Goal: Task Accomplishment & Management: Manage account settings

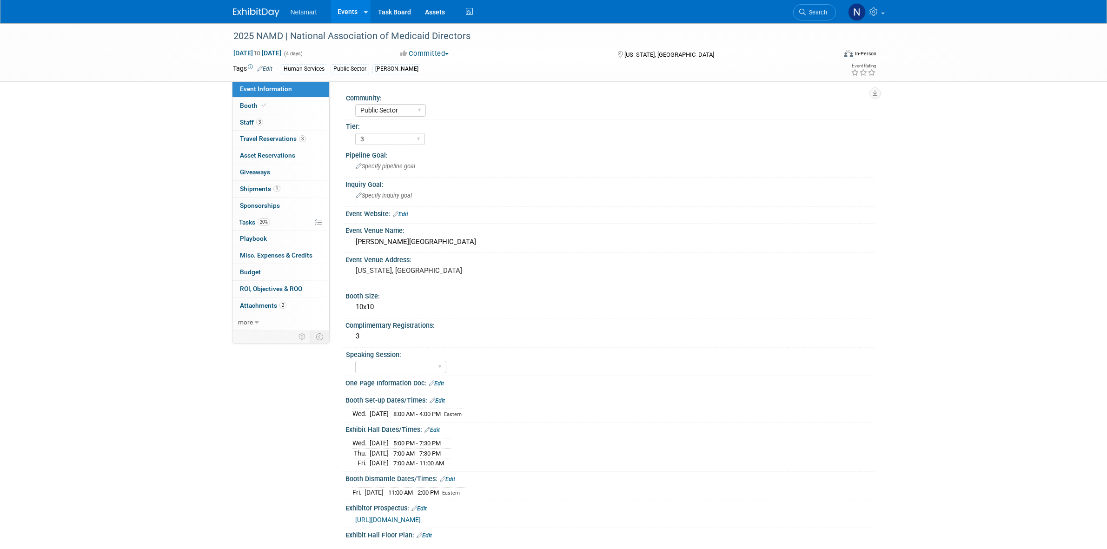
select select "Public Sector"
select select "3"
click at [801, 10] on icon at bounding box center [802, 12] width 7 height 7
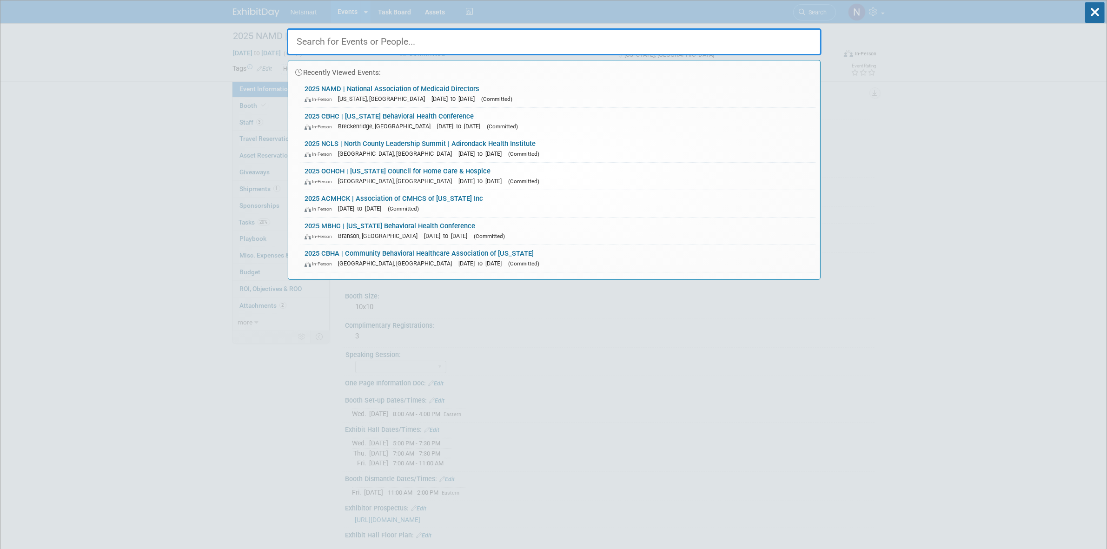
drag, startPoint x: 114, startPoint y: 151, endPoint x: 119, endPoint y: 145, distance: 7.9
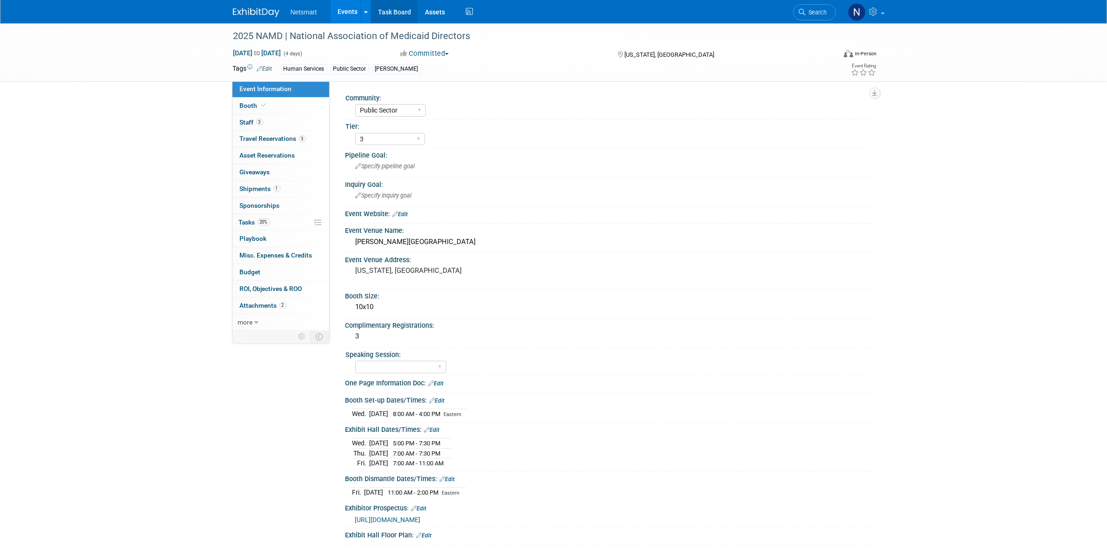
click at [386, 15] on link "Task Board" at bounding box center [394, 11] width 47 height 23
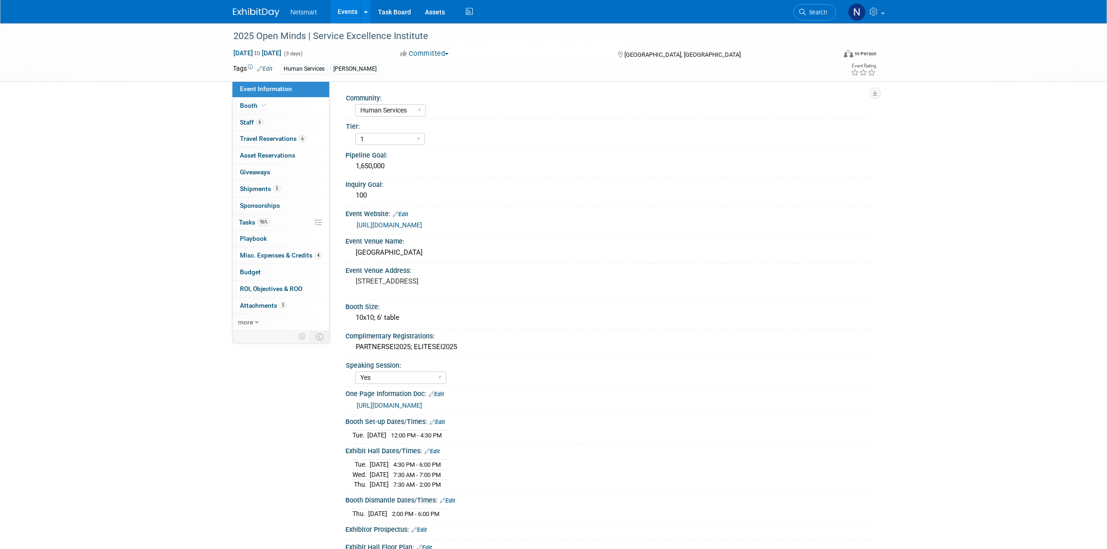
select select "Human Services"
select select "1"
select select "Yes"
click at [299, 138] on span "6" at bounding box center [302, 138] width 7 height 7
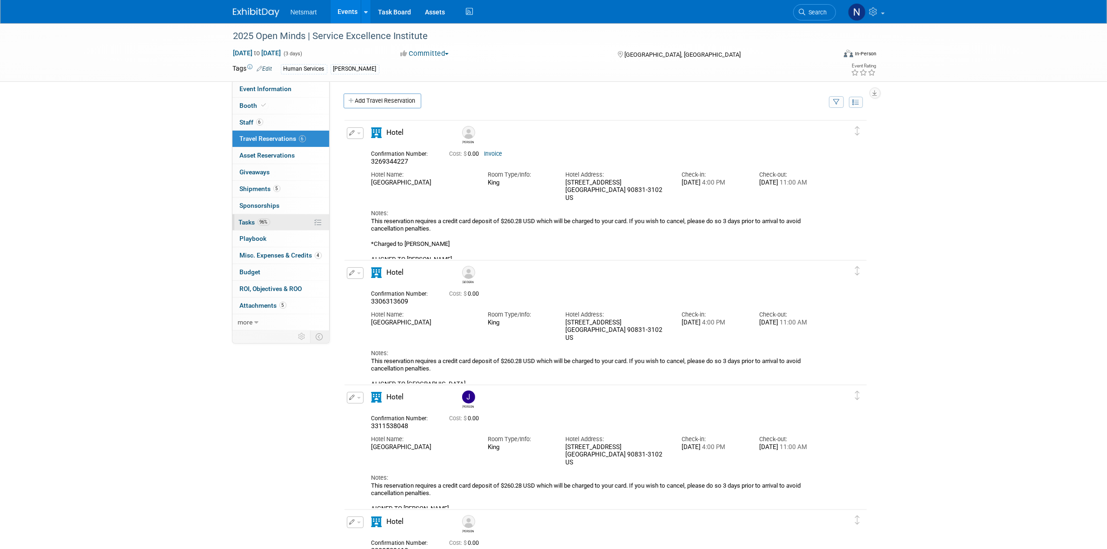
click at [256, 217] on link "96% Tasks 96%" at bounding box center [280, 222] width 97 height 16
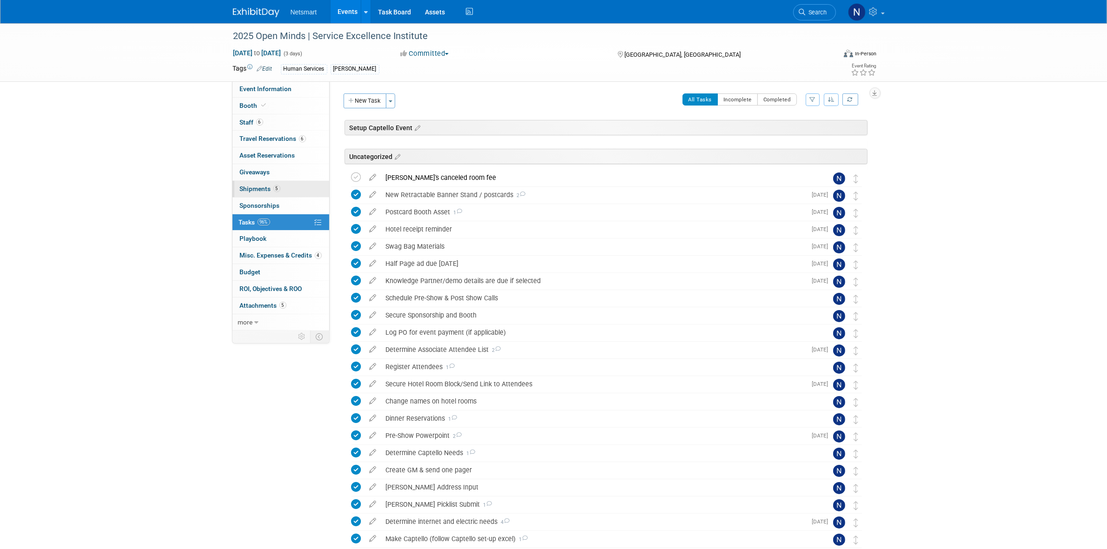
click at [289, 189] on link "5 Shipments 5" at bounding box center [280, 189] width 97 height 16
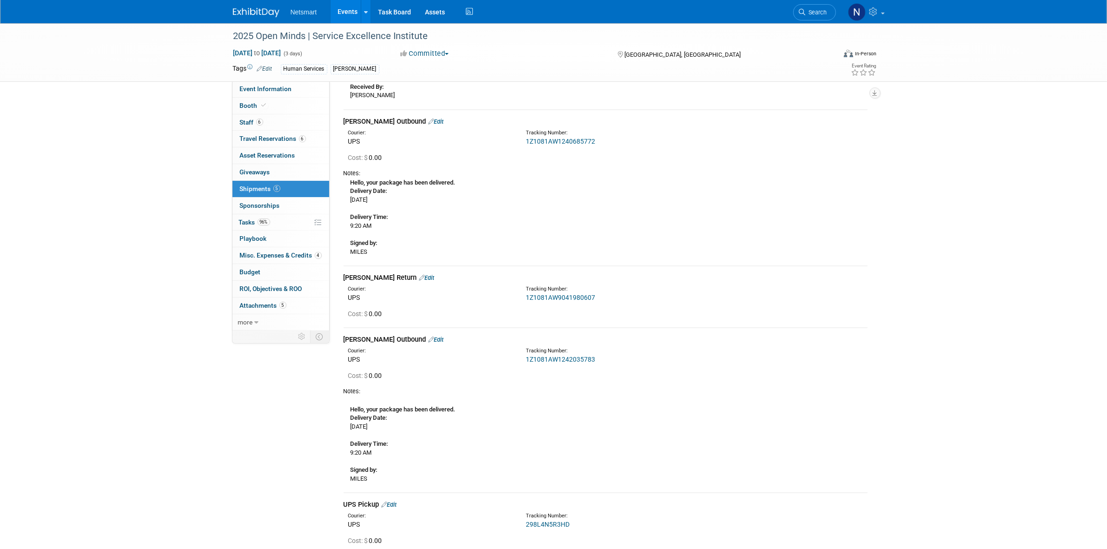
scroll to position [232, 0]
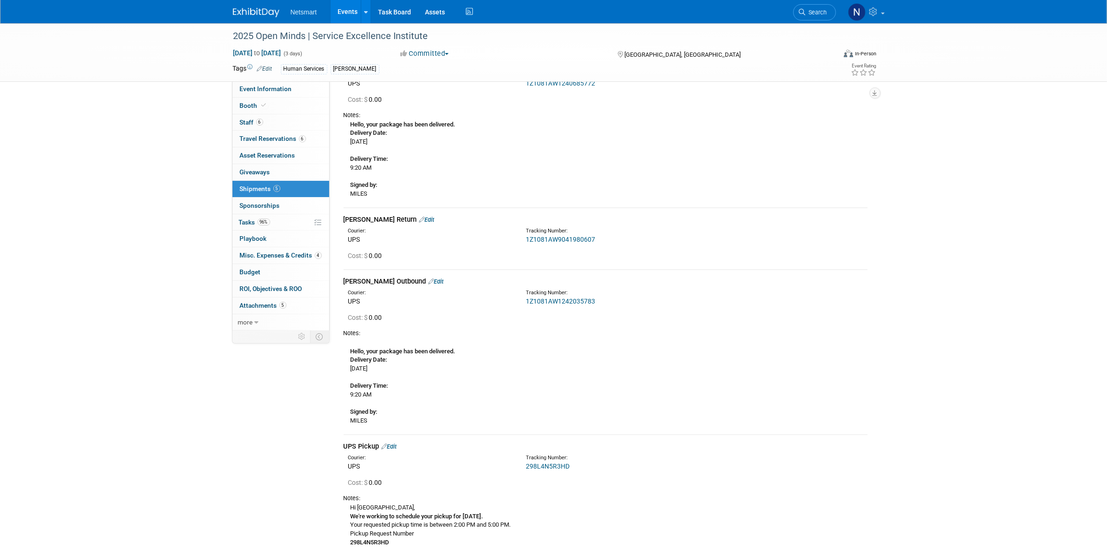
click at [554, 240] on link "1Z1081AW9041980607" at bounding box center [560, 239] width 69 height 7
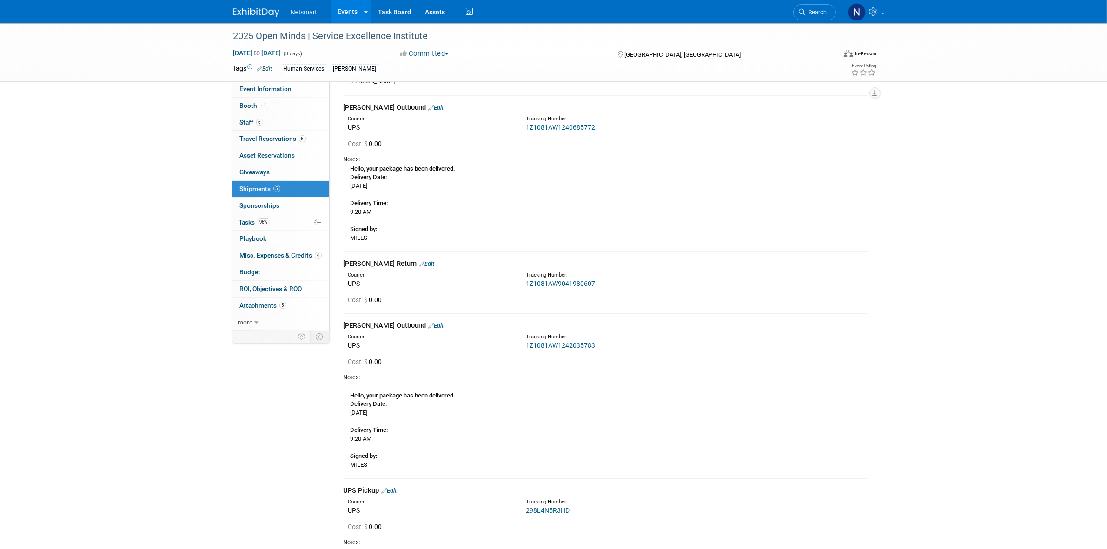
scroll to position [48, 0]
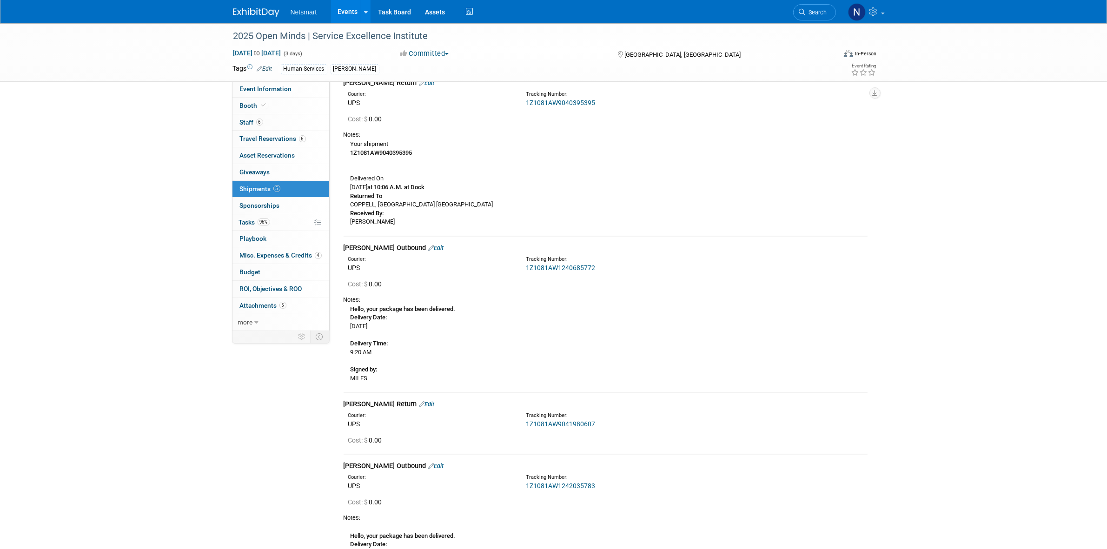
click at [419, 403] on link "Edit" at bounding box center [426, 404] width 15 height 7
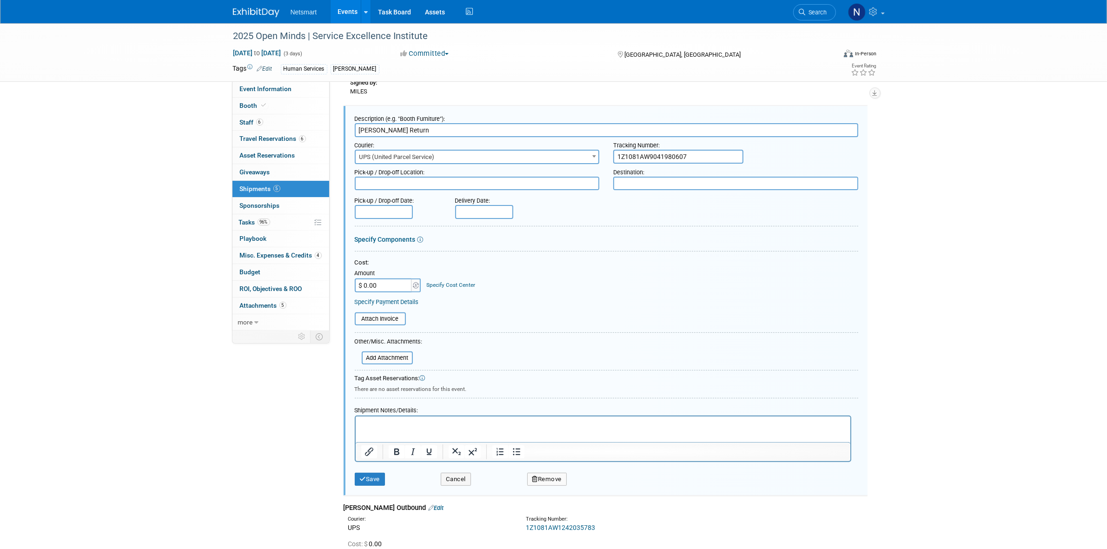
scroll to position [393, 0]
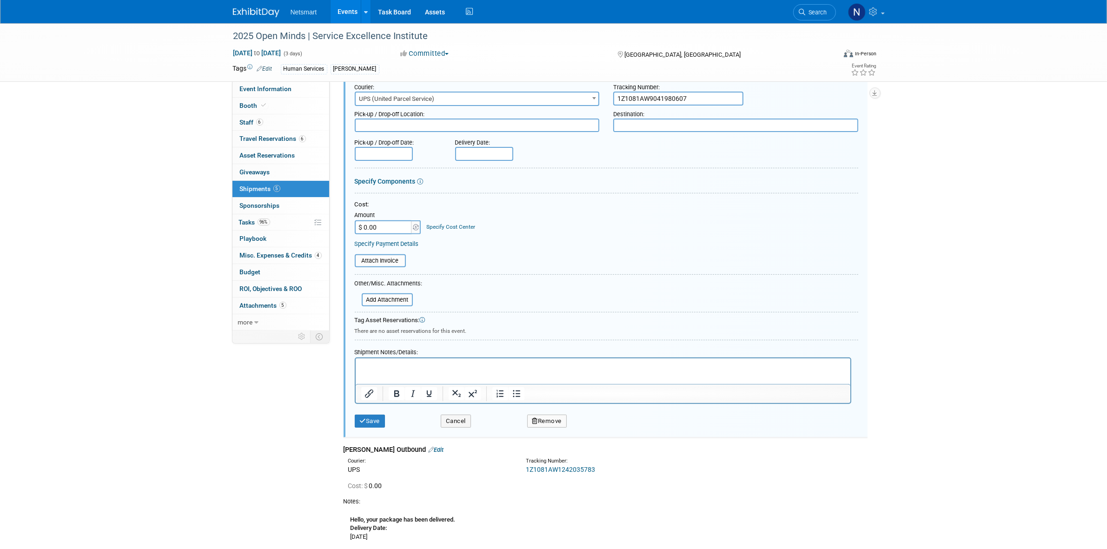
click at [392, 369] on p "Rich Text Area. Press ALT-0 for help." at bounding box center [603, 366] width 484 height 9
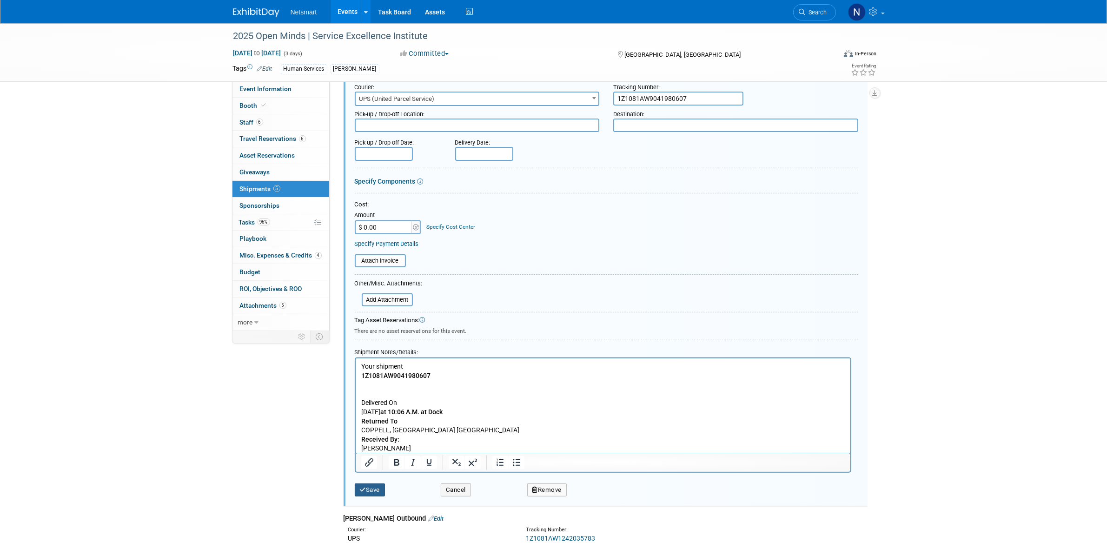
click at [374, 486] on button "Save" at bounding box center [370, 490] width 31 height 13
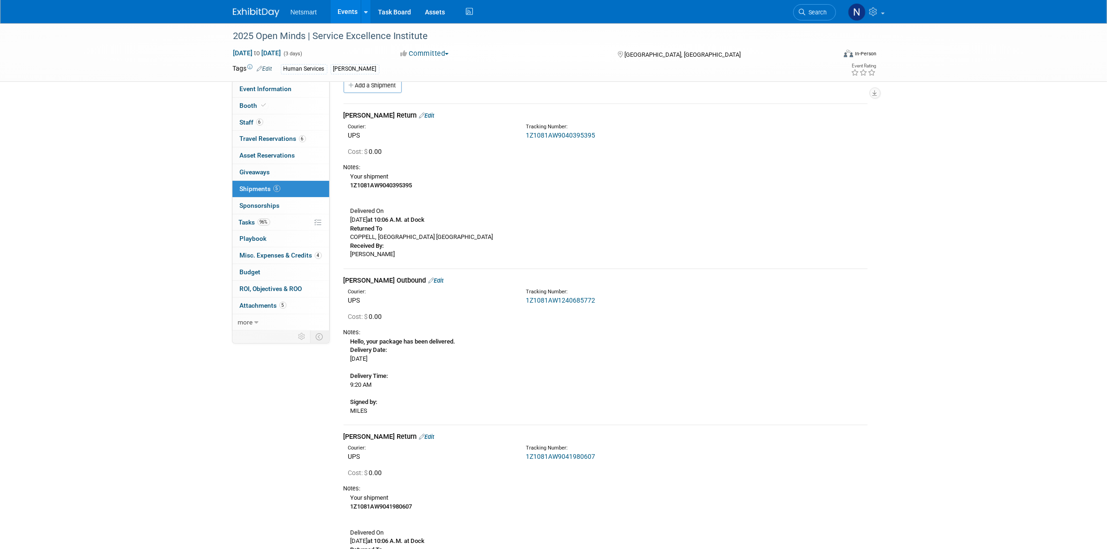
scroll to position [0, 0]
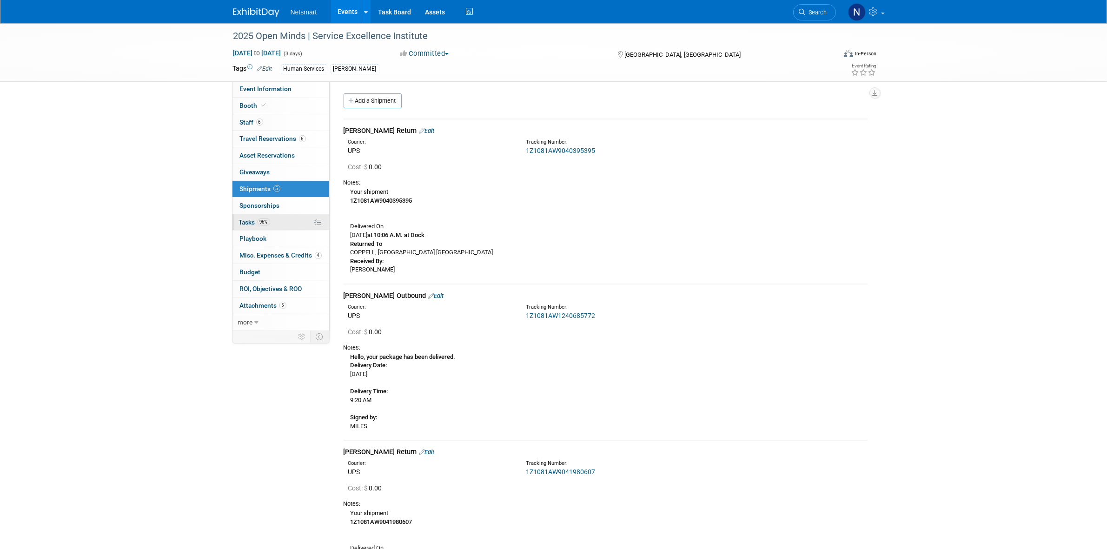
click at [284, 225] on link "96% Tasks 96%" at bounding box center [280, 222] width 97 height 16
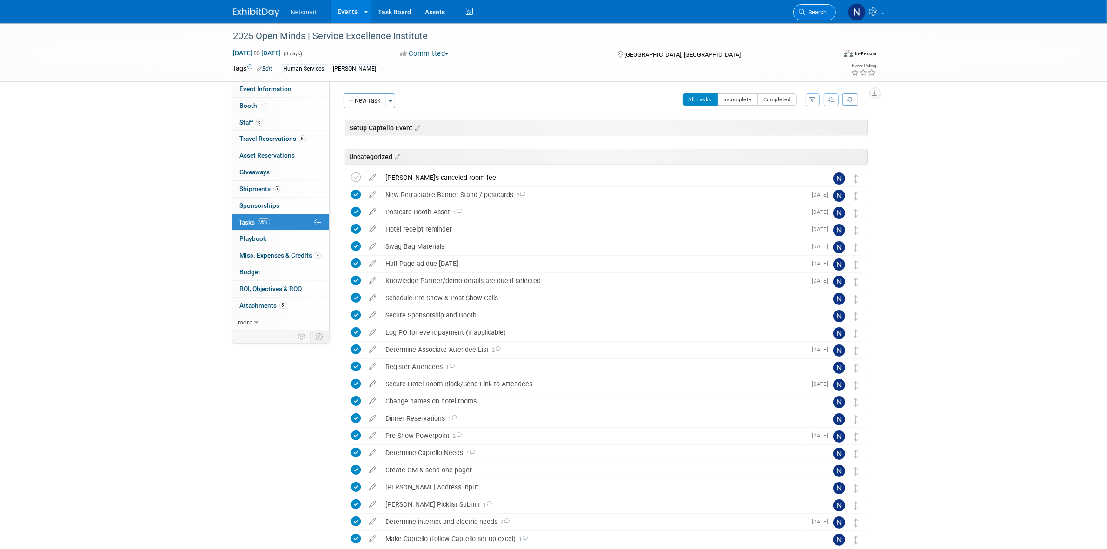
click at [810, 17] on link "Search" at bounding box center [814, 12] width 43 height 16
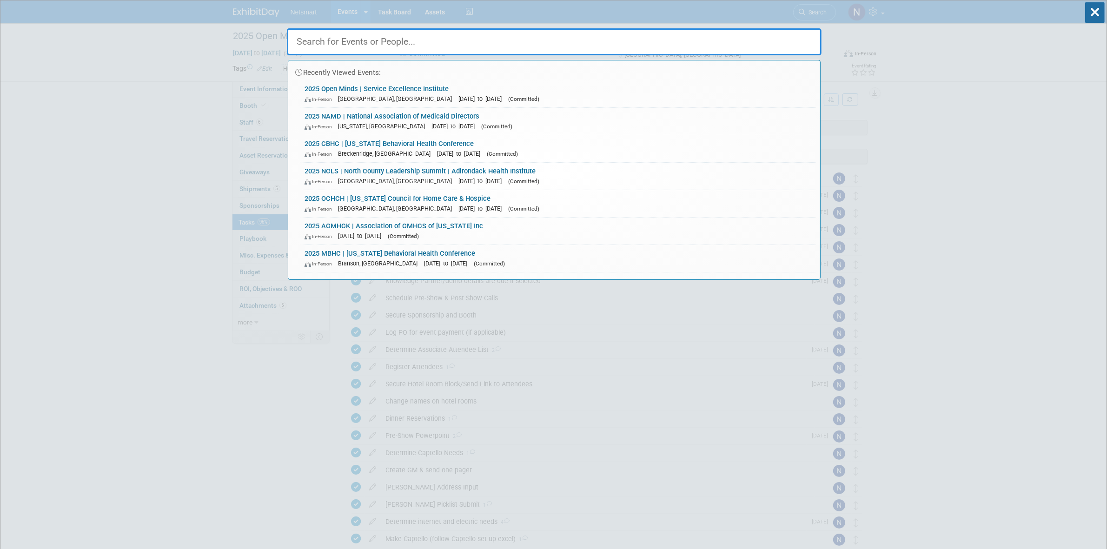
click at [423, 40] on input "text" at bounding box center [554, 41] width 535 height 27
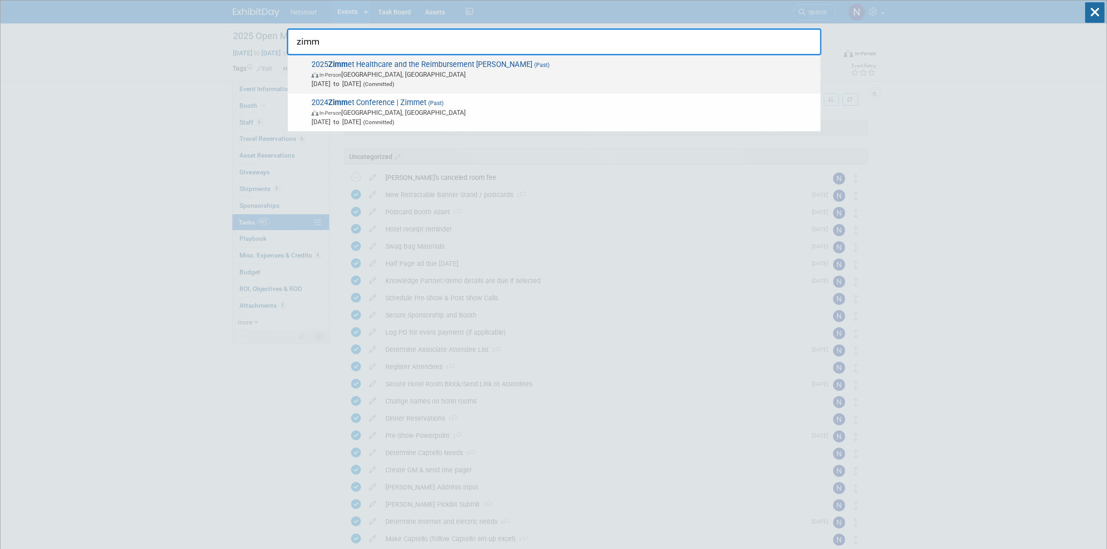
type input "zimm"
click at [406, 63] on span "2025 Zimm et Healthcare and the Reimbursement RoZetta Stone (Past) In-Person Mo…" at bounding box center [562, 74] width 507 height 28
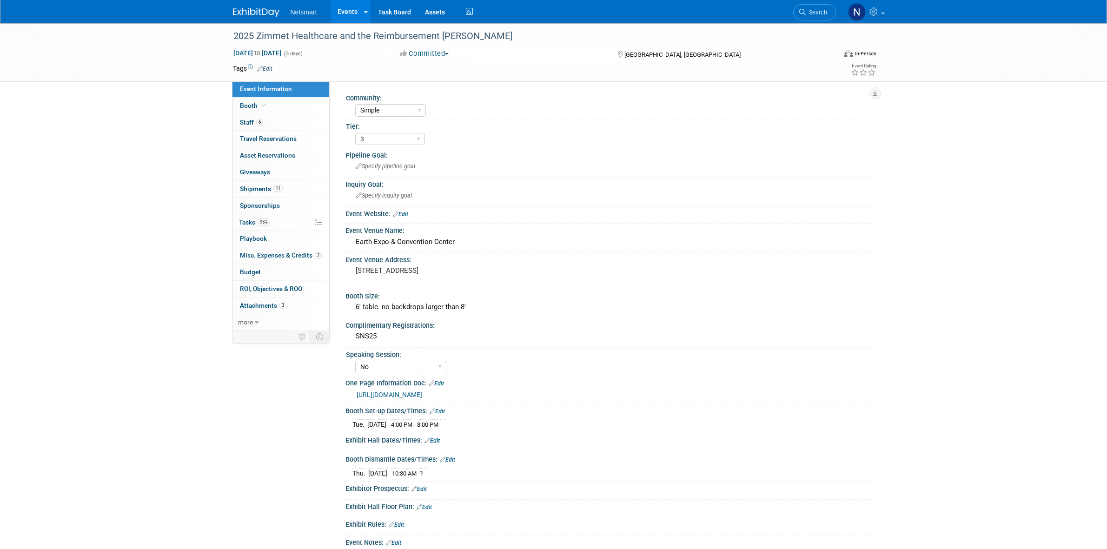
select select "Simple"
select select "3"
select select "No"
click at [283, 184] on link "11 Shipments 11" at bounding box center [280, 189] width 97 height 16
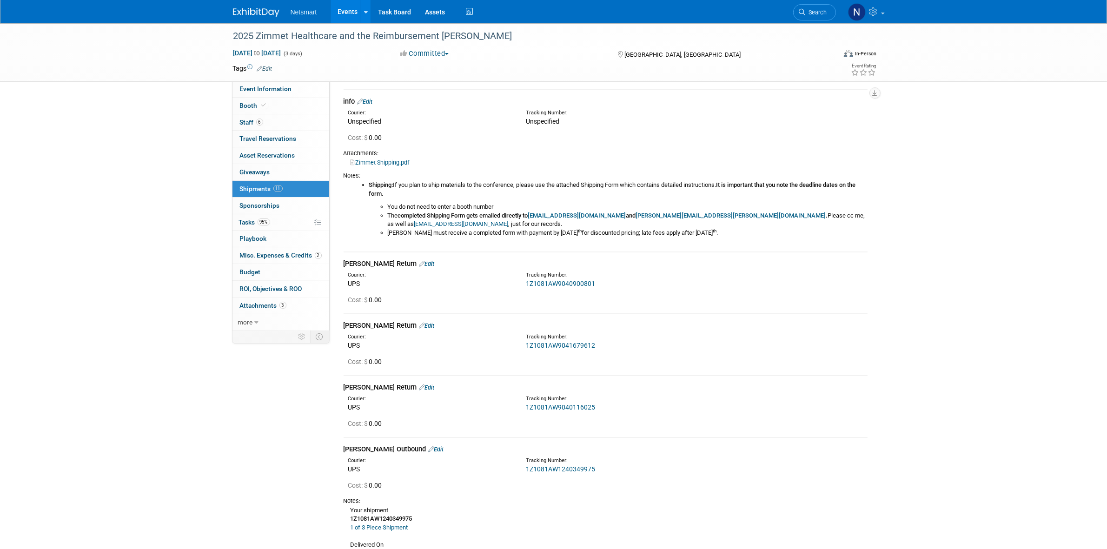
scroll to position [58, 0]
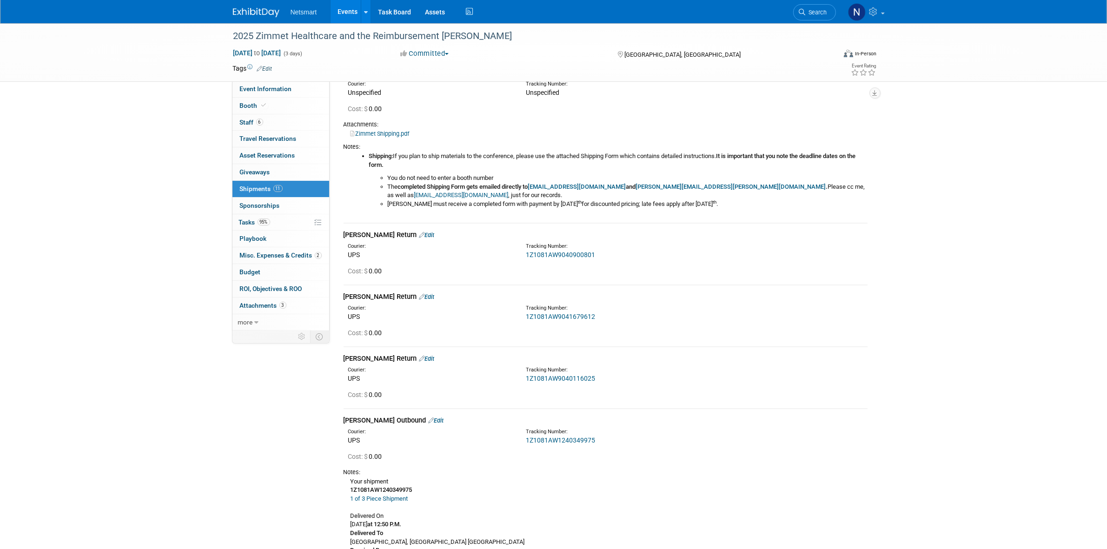
click at [549, 256] on link "1Z1081AW9040900801" at bounding box center [560, 254] width 69 height 7
click at [419, 232] on link "Edit" at bounding box center [426, 235] width 15 height 7
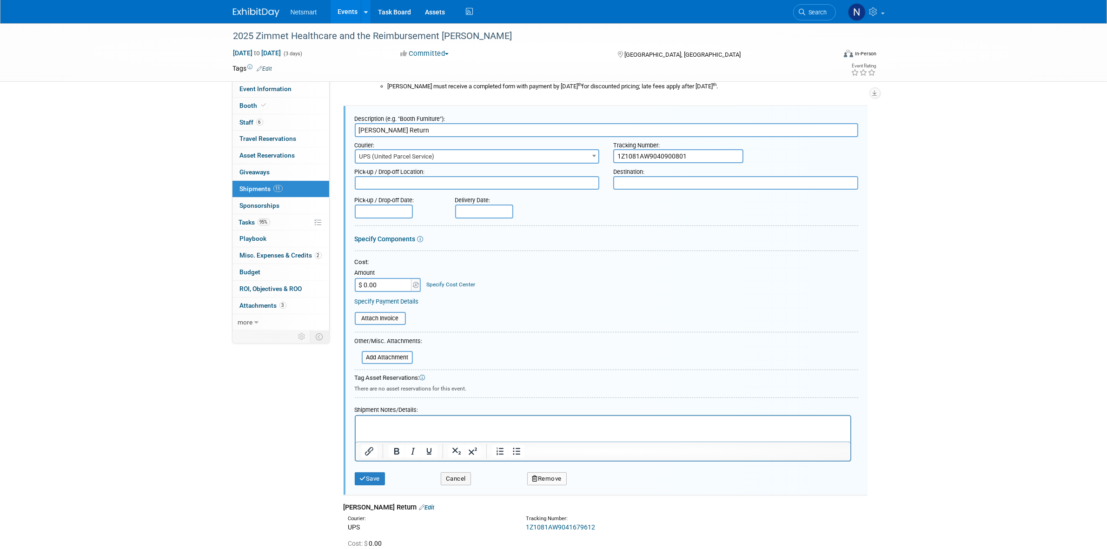
scroll to position [0, 0]
click at [393, 420] on p "Rich Text Area. Press ALT-0 for help." at bounding box center [603, 424] width 484 height 9
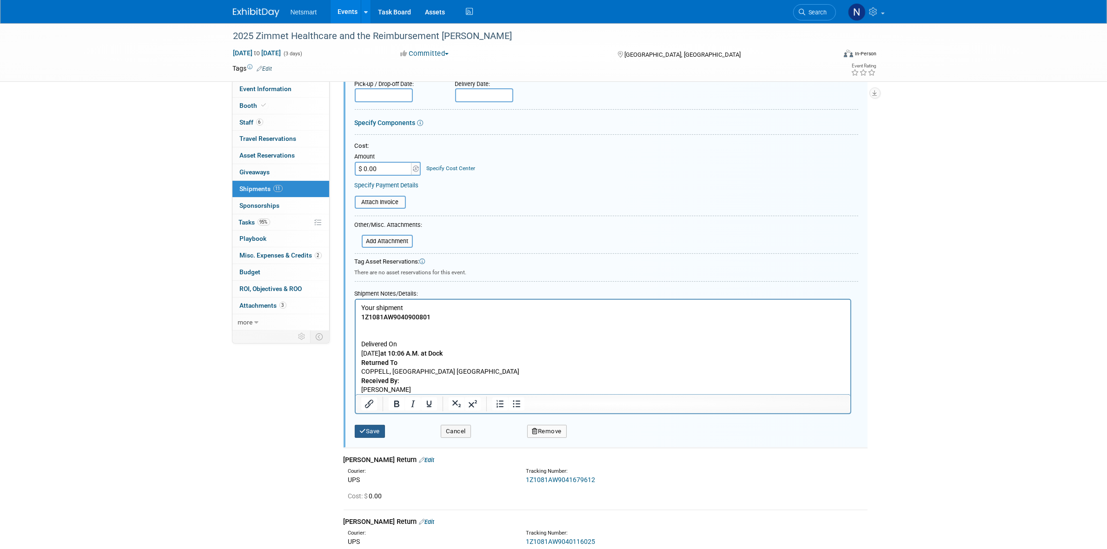
click at [382, 428] on button "Save" at bounding box center [370, 431] width 31 height 13
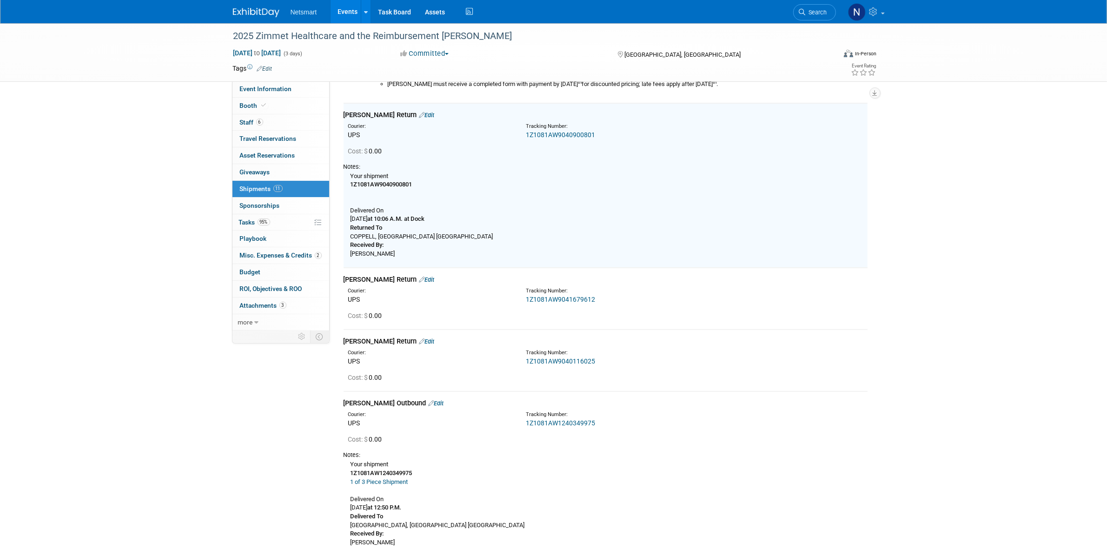
scroll to position [176, 0]
click at [551, 303] on link "1Z1081AW9041679612" at bounding box center [560, 301] width 69 height 7
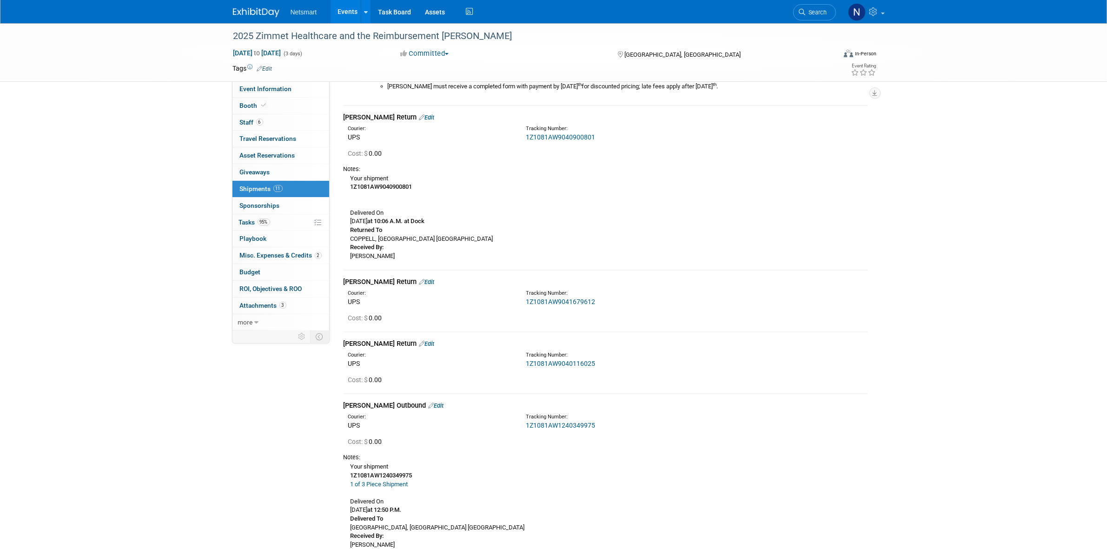
click at [419, 279] on link "Edit" at bounding box center [426, 282] width 15 height 7
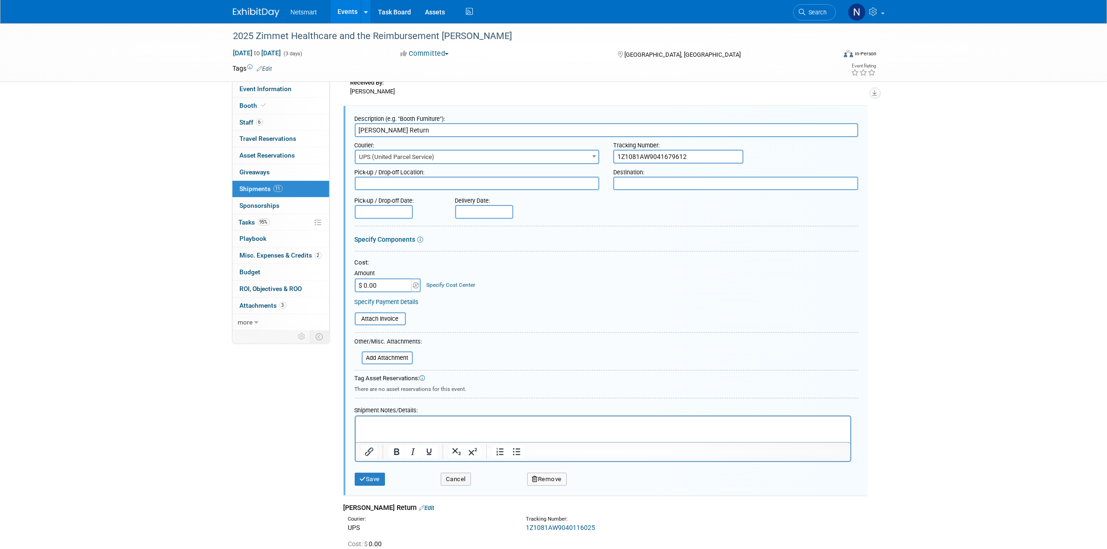
scroll to position [0, 0]
click at [402, 428] on p "Rich Text Area. Press ALT-0 for help." at bounding box center [603, 424] width 484 height 9
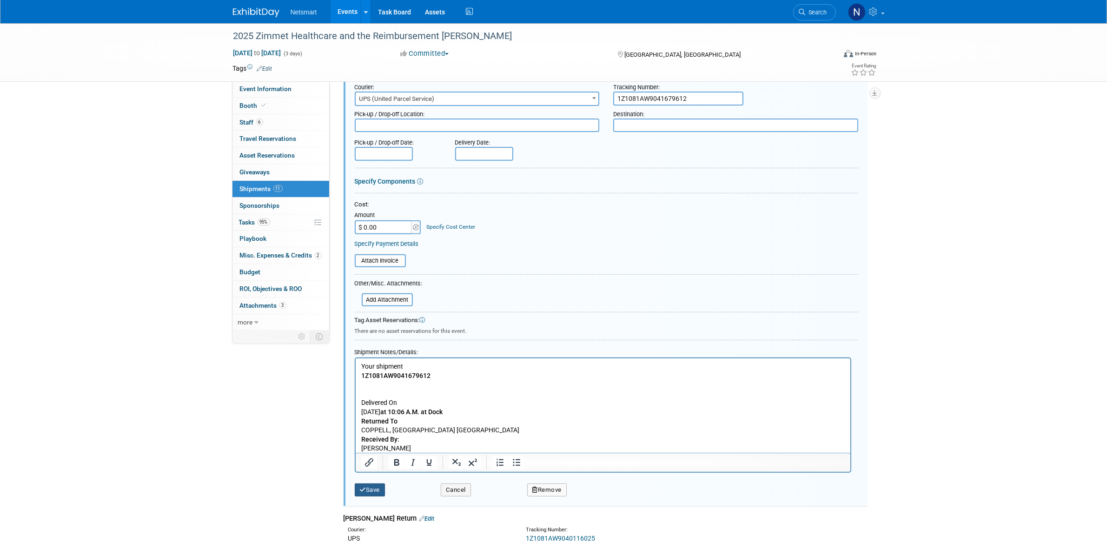
click at [375, 484] on button "Save" at bounding box center [370, 490] width 31 height 13
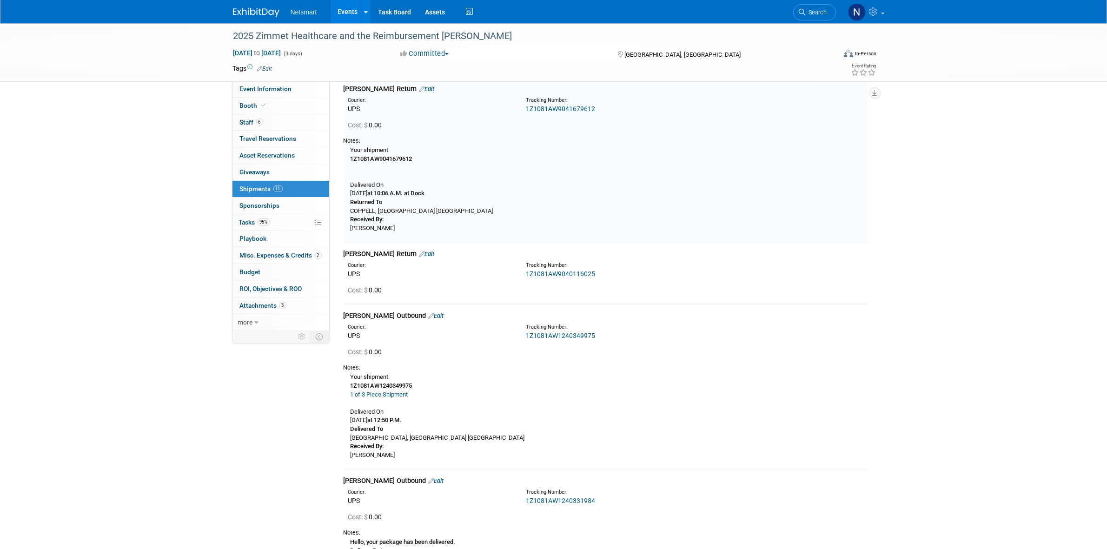
scroll to position [340, 0]
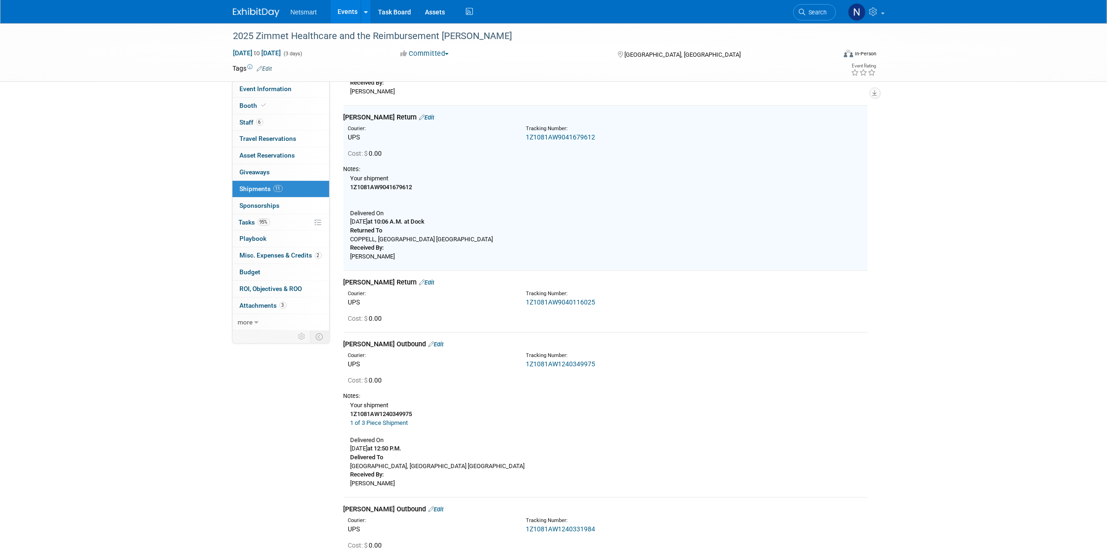
click at [542, 300] on link "1Z1081AW9040116025" at bounding box center [560, 302] width 69 height 7
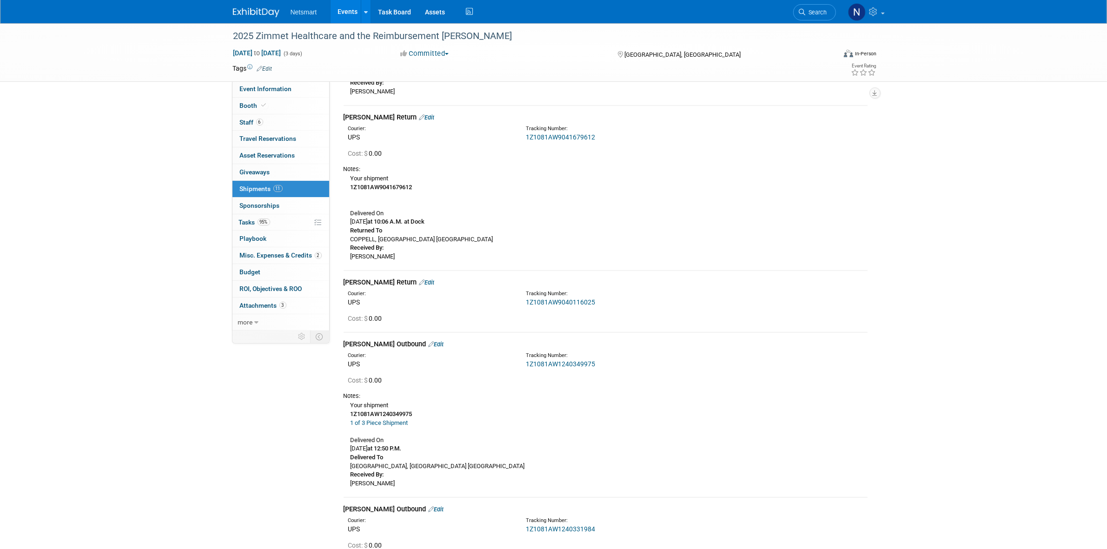
drag, startPoint x: 400, startPoint y: 281, endPoint x: 405, endPoint y: 294, distance: 13.7
click at [419, 281] on link "Edit" at bounding box center [426, 282] width 15 height 7
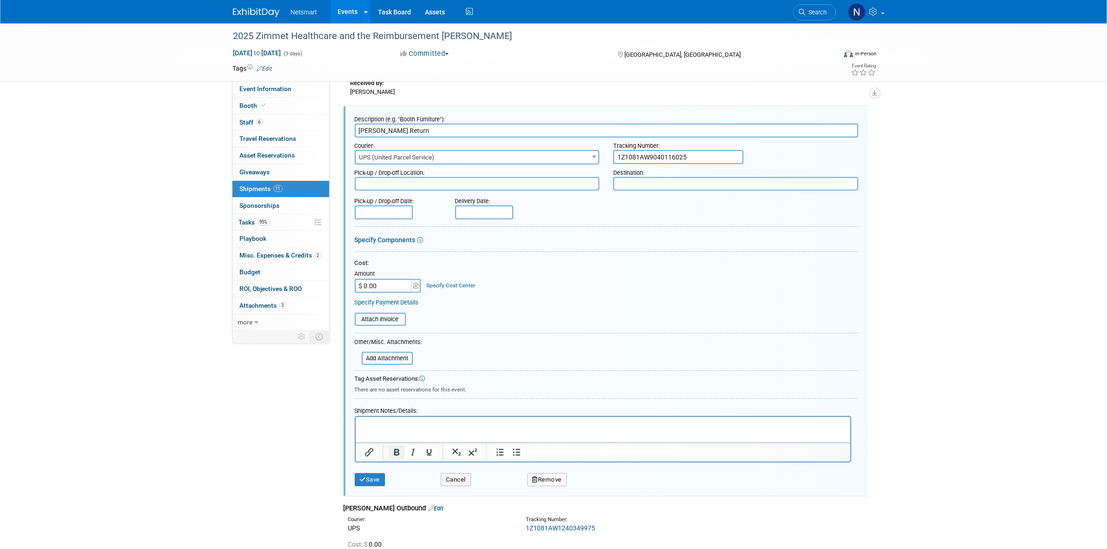
scroll to position [0, 0]
click at [408, 430] on html at bounding box center [602, 423] width 495 height 13
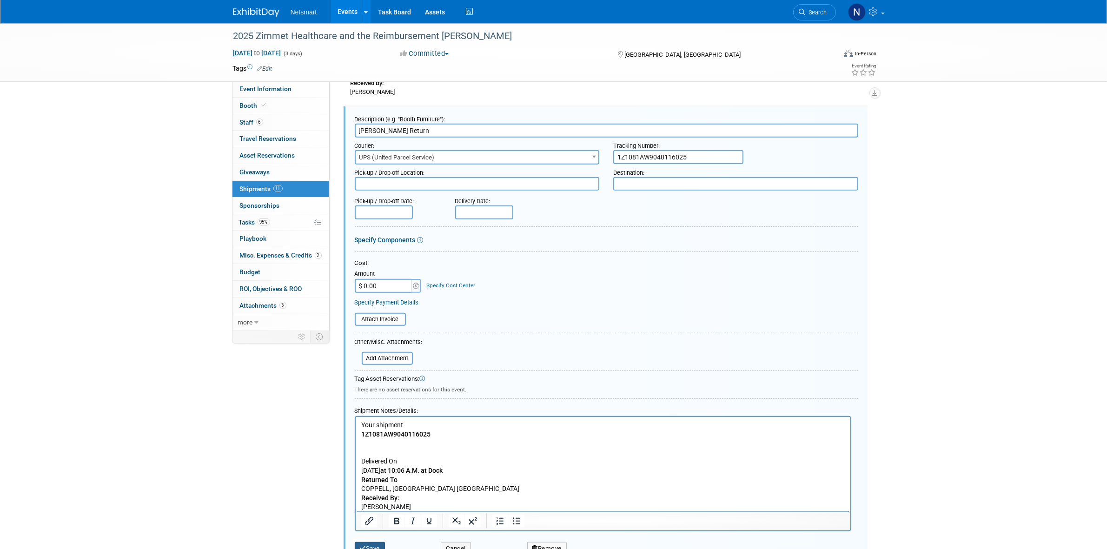
click at [370, 542] on button "Save" at bounding box center [370, 548] width 31 height 13
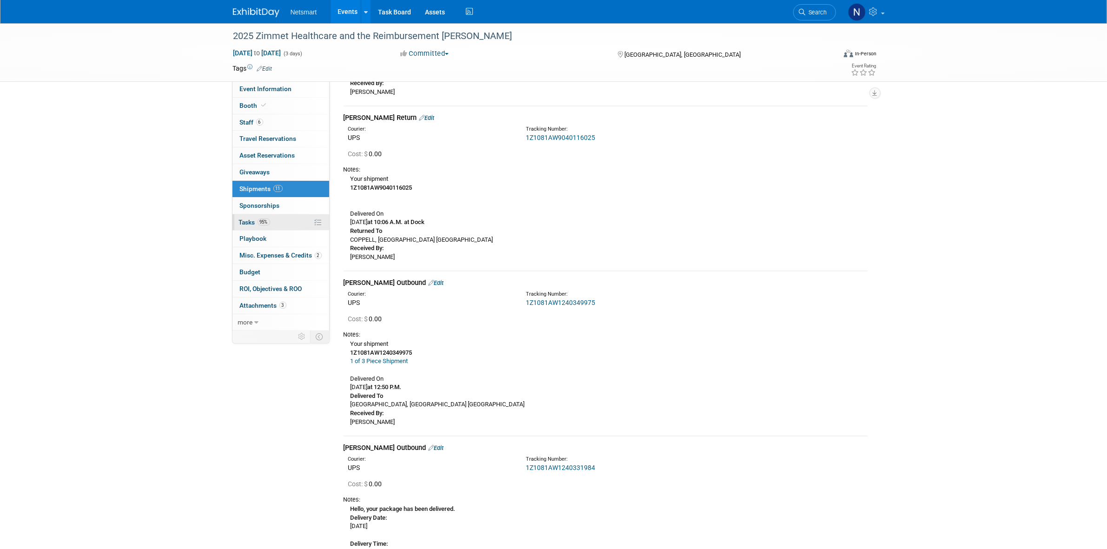
click at [260, 226] on span "Tasks 95%" at bounding box center [254, 222] width 31 height 7
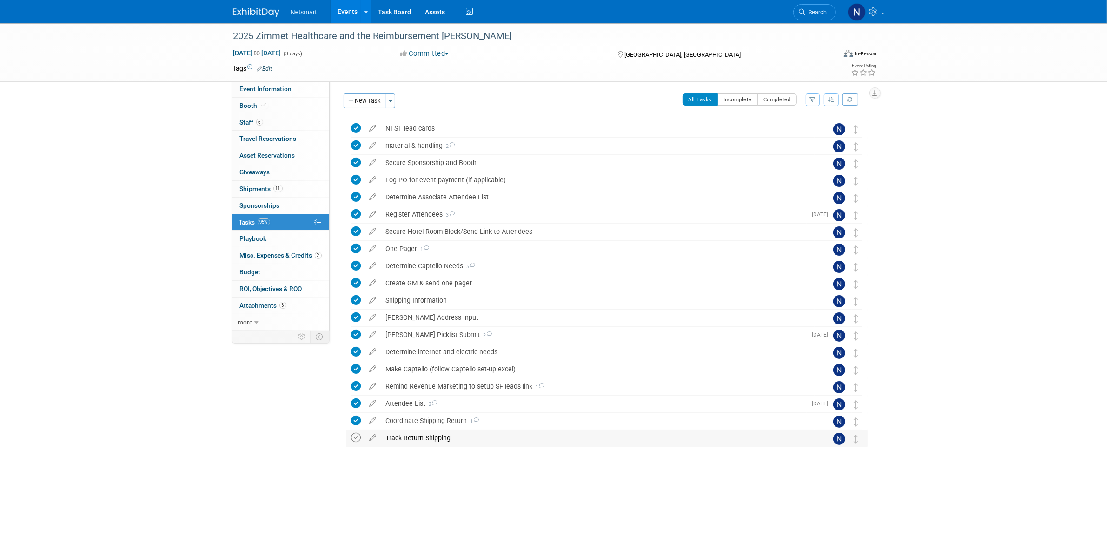
click at [358, 440] on icon at bounding box center [357, 438] width 10 height 10
click at [284, 91] on span "Event Information" at bounding box center [266, 88] width 52 height 7
select select "Simple"
select select "3"
select select "No"
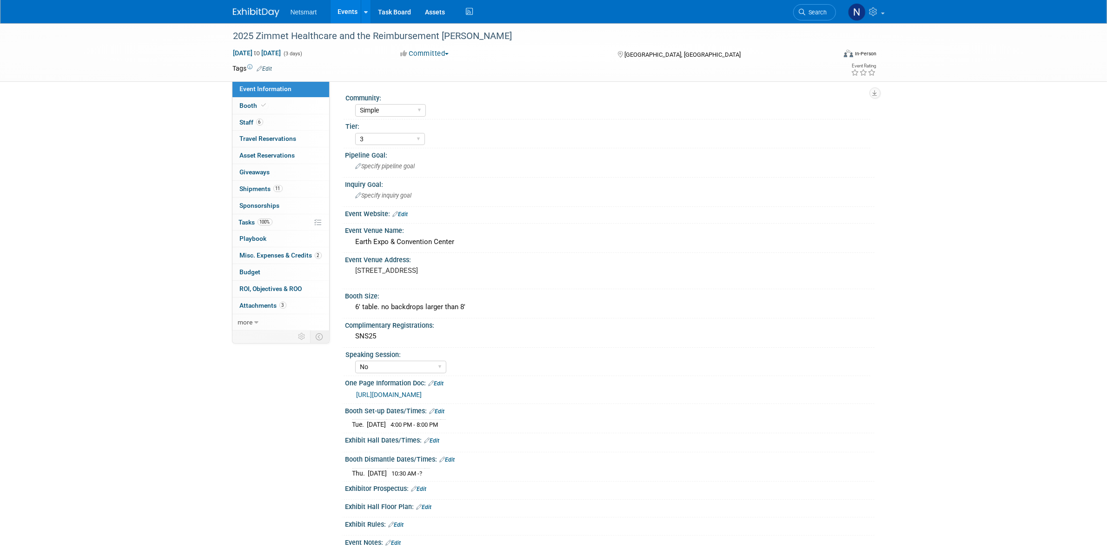
click at [161, 208] on div "2025 Zimmet Healthcare and the Reimbursement RoZetta Stone Aug 12, 2025 to Aug …" at bounding box center [553, 306] width 1107 height 566
click at [821, 9] on span "Search" at bounding box center [816, 12] width 21 height 7
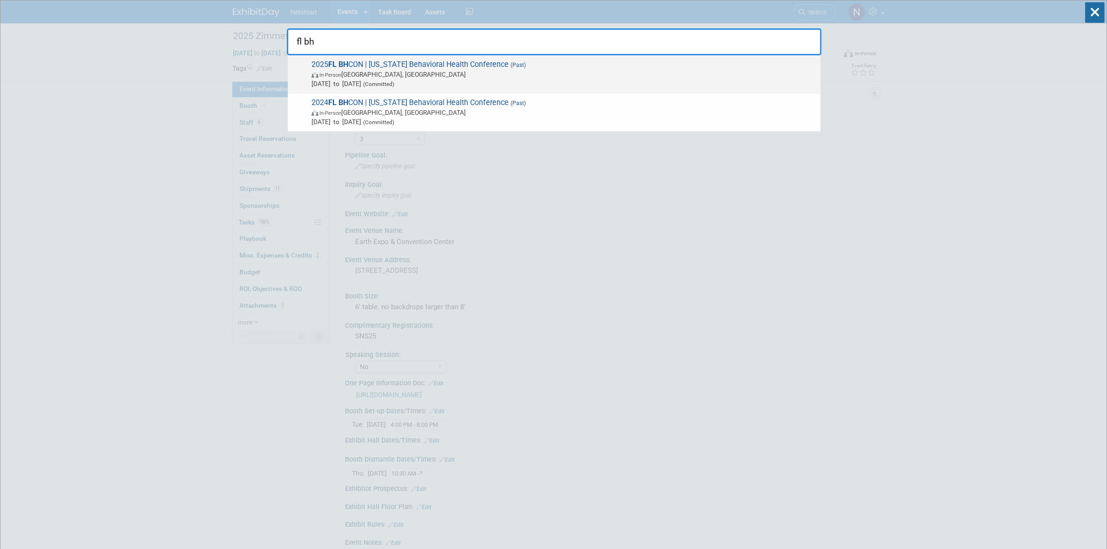
type input "fl bh"
click at [347, 62] on strong "FL BH" at bounding box center [338, 64] width 20 height 9
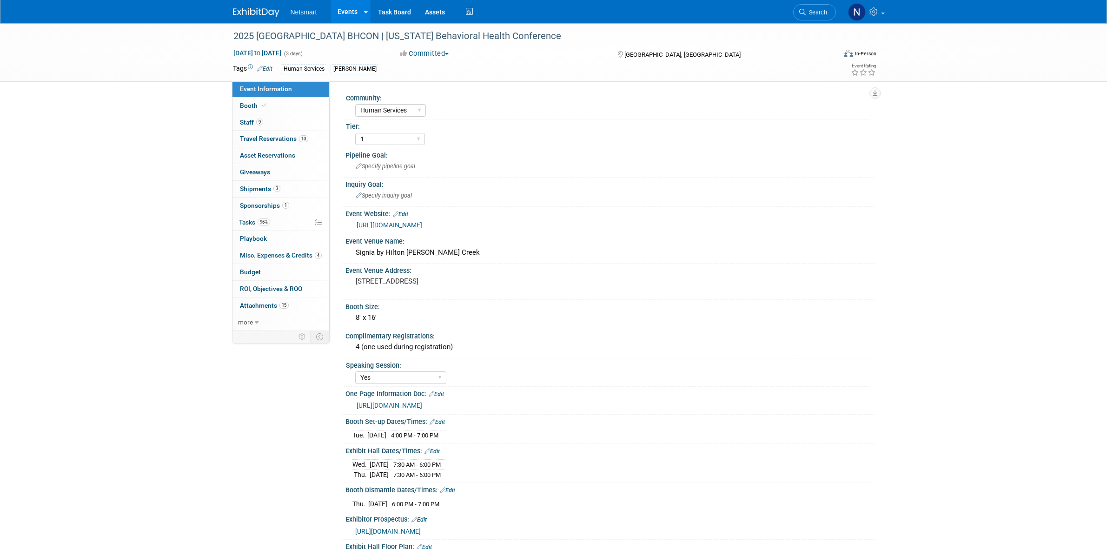
select select "Human Services"
select select "1"
select select "Yes"
click at [275, 188] on span "3" at bounding box center [276, 188] width 7 height 7
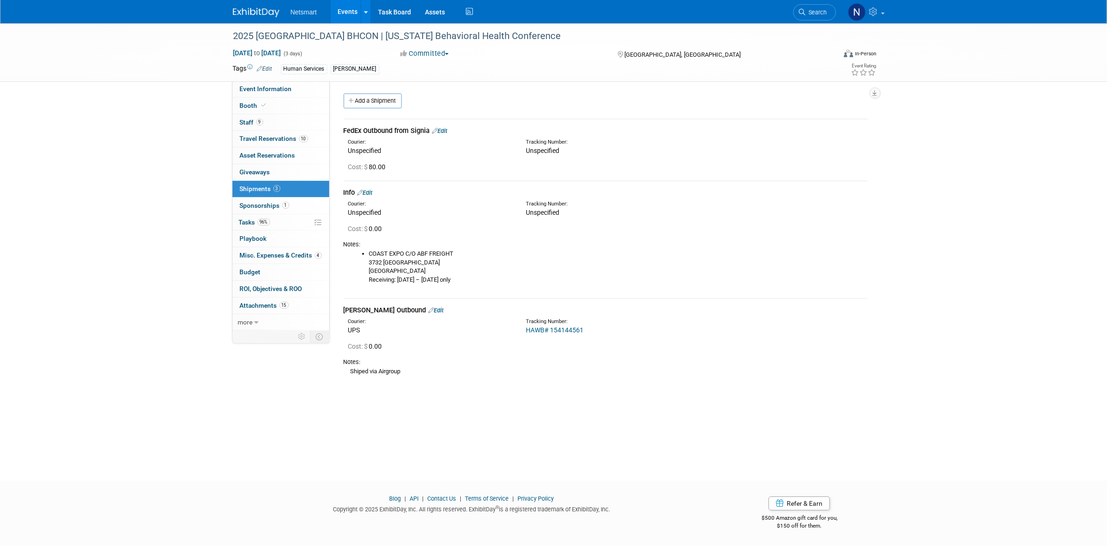
click at [489, 426] on div "2025 FL BHCON | Florida Behavioral Health Conference Aug 20, 2025 to Aug 22, 20…" at bounding box center [553, 243] width 1107 height 441
click at [381, 100] on link "Add a Shipment" at bounding box center [373, 100] width 58 height 15
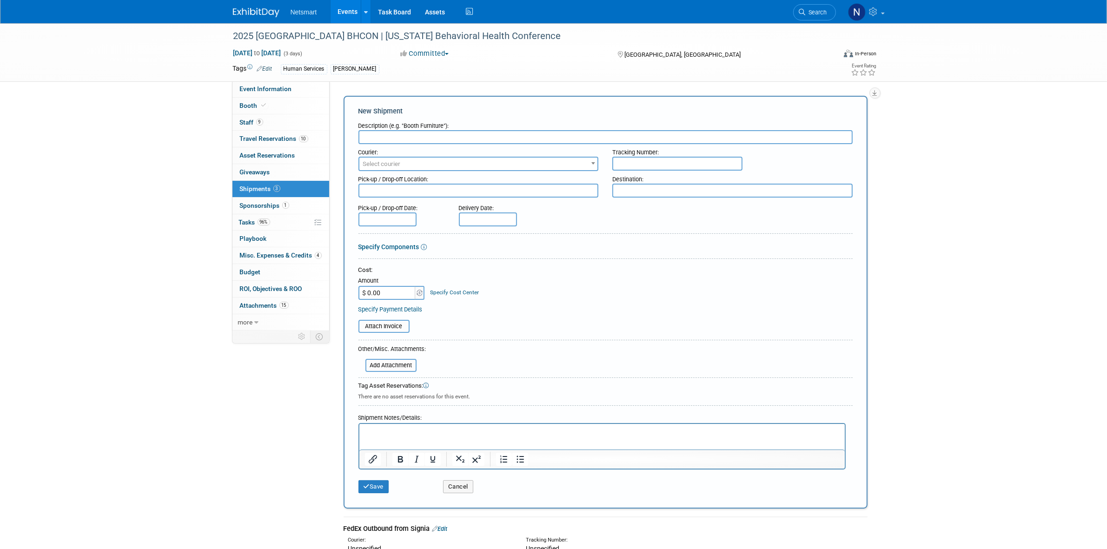
click at [386, 133] on input "text" at bounding box center [605, 137] width 494 height 14
type input "Derse Return"
click at [442, 171] on div "Pick-up / Drop-off Location:" at bounding box center [478, 177] width 240 height 13
click at [438, 168] on span "Select courier" at bounding box center [478, 164] width 239 height 13
click at [648, 154] on div "Tracking Number:" at bounding box center [732, 150] width 240 height 13
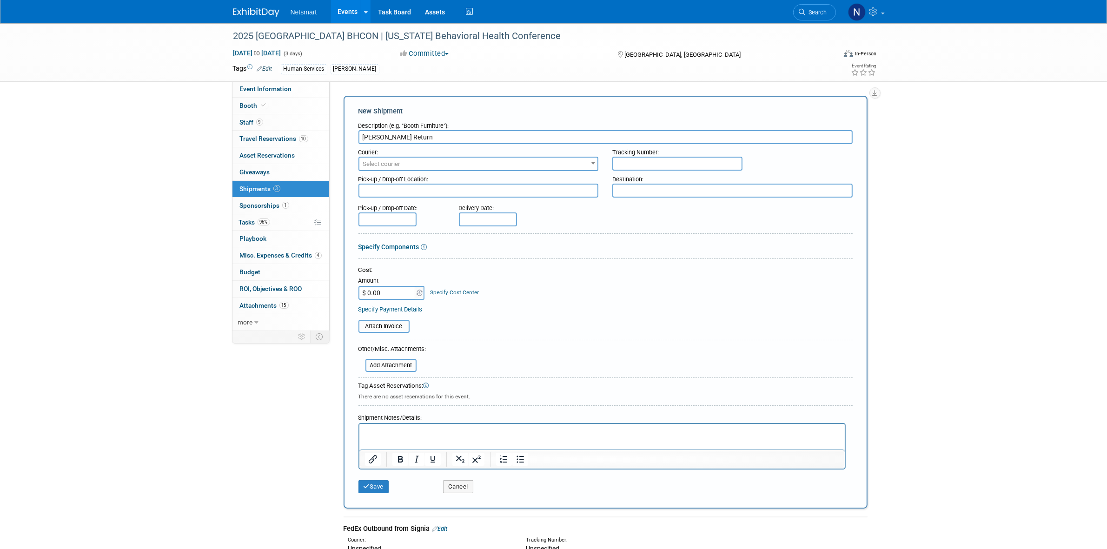
click at [645, 157] on input "text" at bounding box center [677, 164] width 130 height 14
drag, startPoint x: 665, startPoint y: 161, endPoint x: 670, endPoint y: 159, distance: 5.3
click at [665, 161] on input "text" at bounding box center [677, 164] width 130 height 14
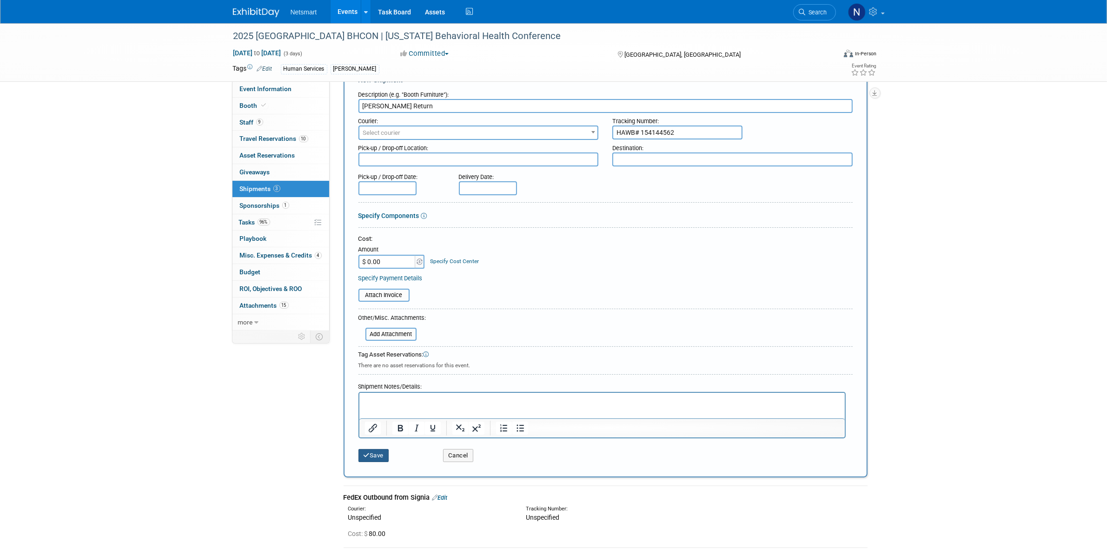
scroll to position [58, 0]
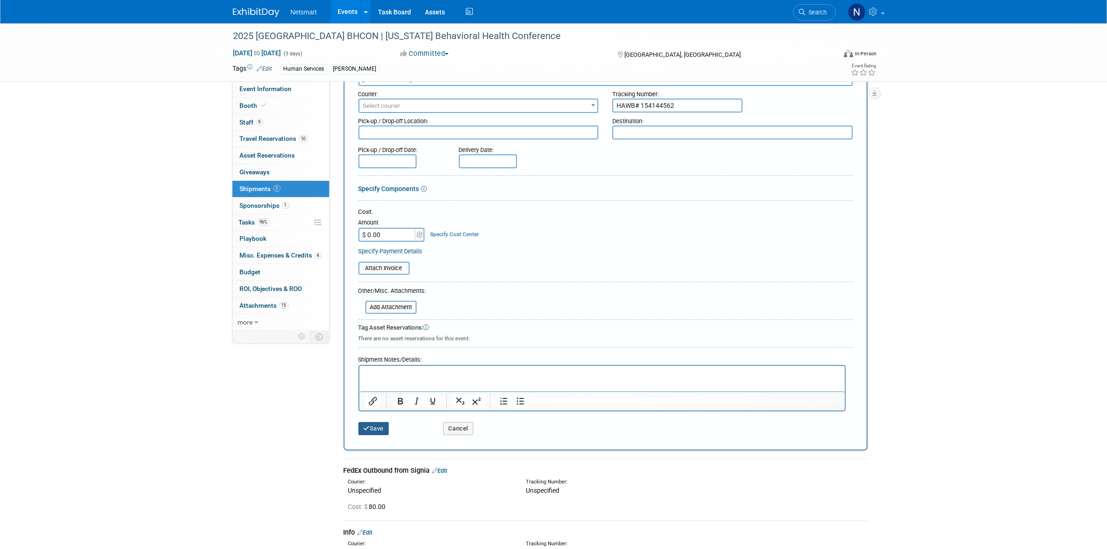
type input "HAWB# 154144562"
click at [371, 424] on button "Save" at bounding box center [373, 428] width 31 height 13
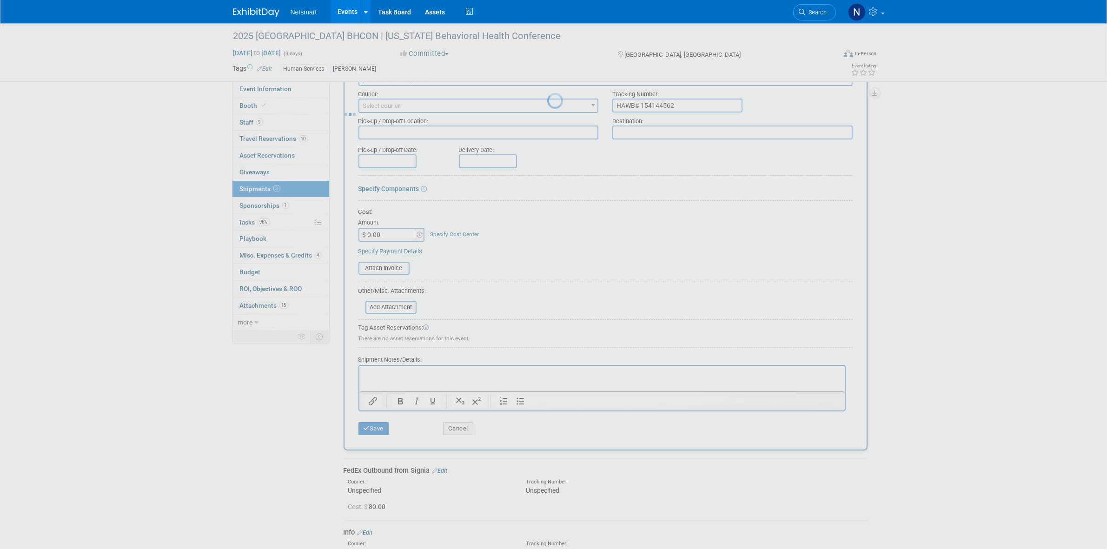
scroll to position [0, 0]
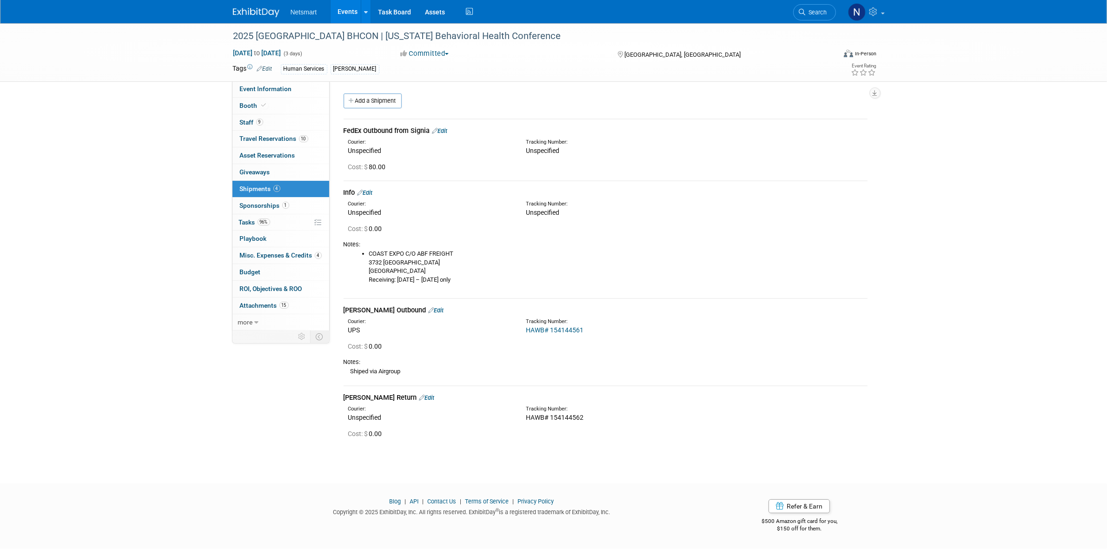
drag, startPoint x: 584, startPoint y: 419, endPoint x: 551, endPoint y: 417, distance: 32.6
click at [551, 417] on div "HAWB# 154144562" at bounding box center [630, 417] width 208 height 9
copy span "154144562"
click at [419, 397] on link "Edit" at bounding box center [426, 397] width 15 height 7
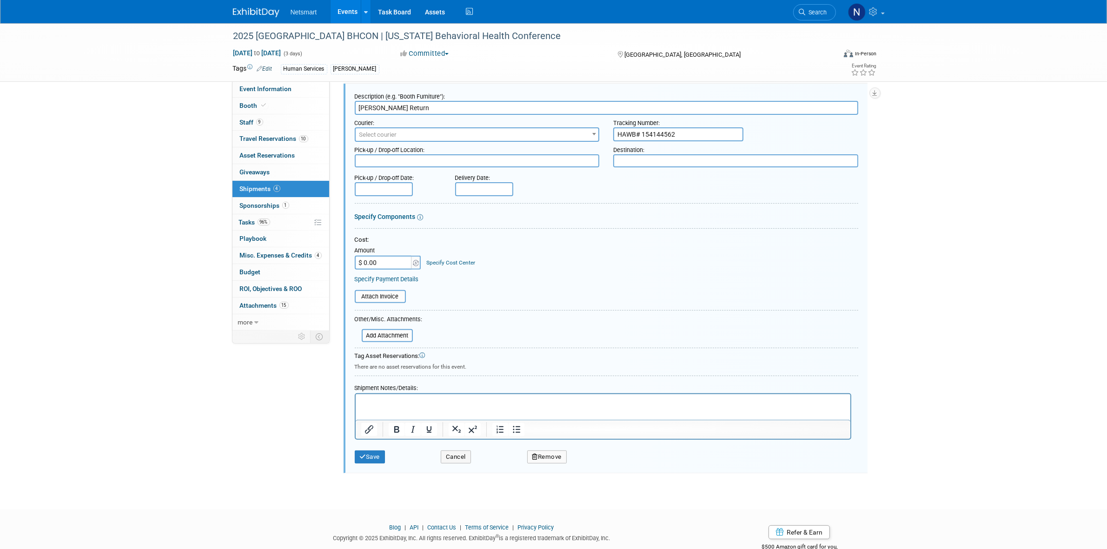
scroll to position [325, 0]
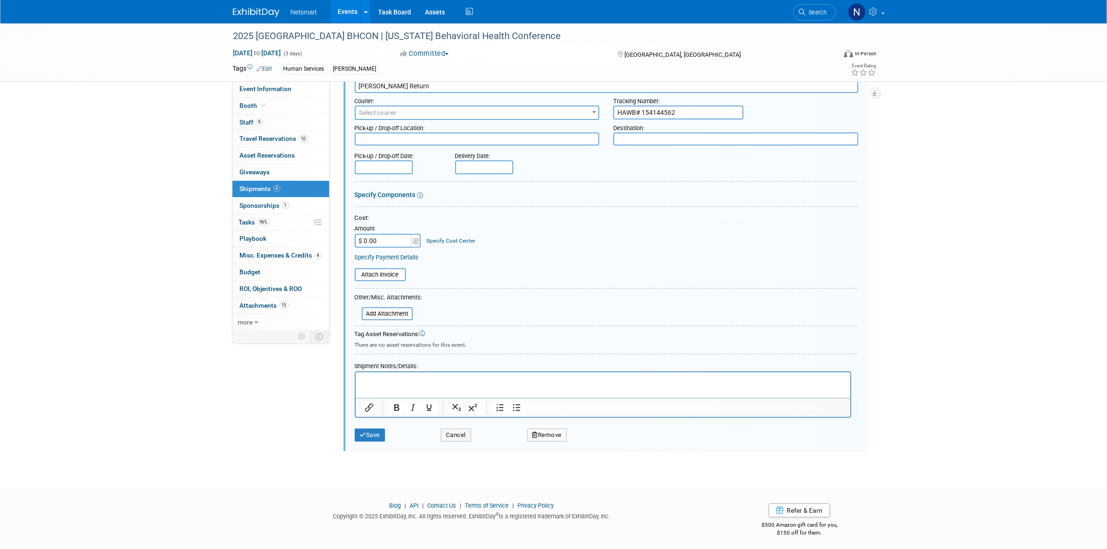
click at [399, 366] on div "Shipment Notes/Details:" at bounding box center [603, 364] width 497 height 13
click at [390, 379] on p "Rich Text Area. Press ALT-0 for help." at bounding box center [603, 380] width 484 height 9
click at [375, 429] on button "Save" at bounding box center [370, 435] width 31 height 13
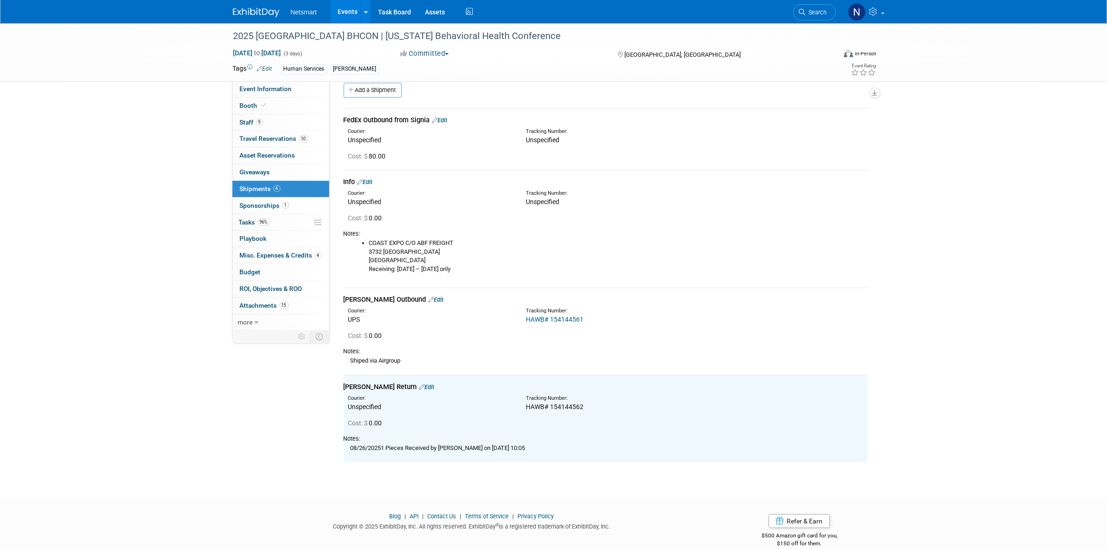
scroll to position [0, 0]
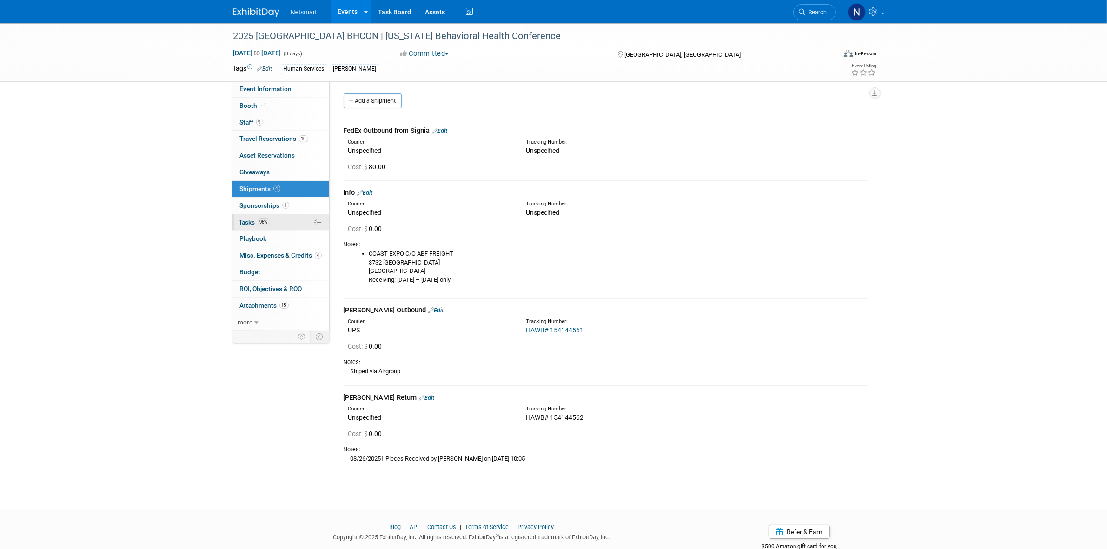
click at [277, 224] on link "96% Tasks 96%" at bounding box center [280, 222] width 97 height 16
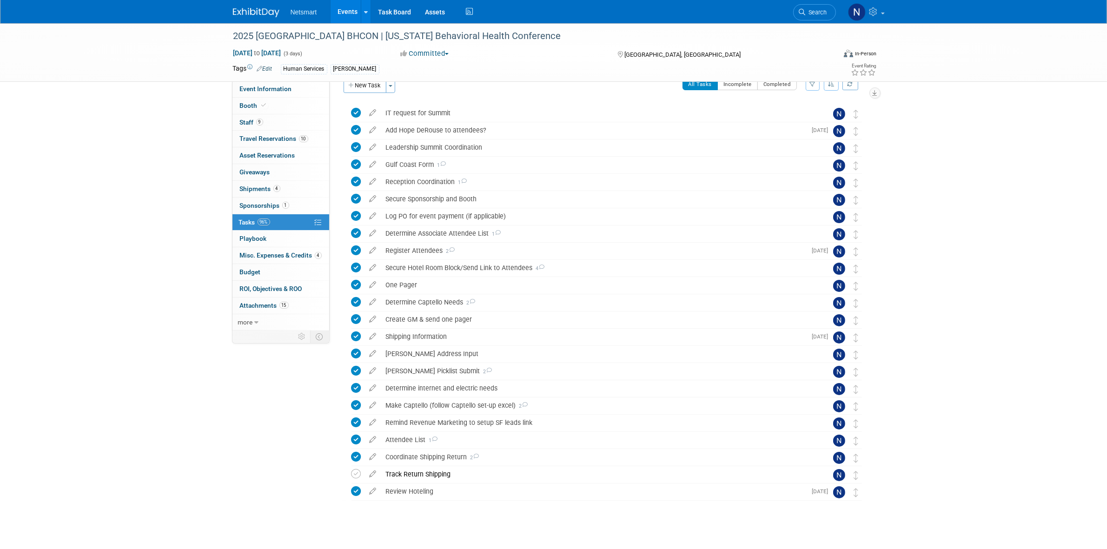
scroll to position [24, 0]
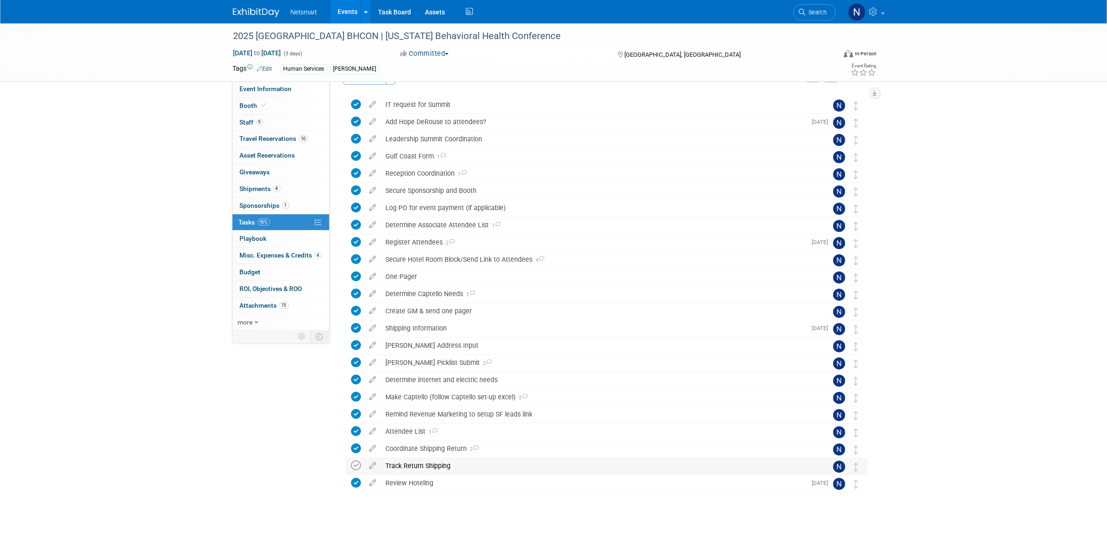
click at [353, 466] on icon at bounding box center [357, 466] width 10 height 10
click at [254, 450] on div "Event Information Event Info Booth Booth 9 Staff 9 Staff 10 Travel Reservations…" at bounding box center [554, 265] width 656 height 531
click at [271, 447] on div "Event Information Event Info Booth Booth 9 Staff 9 Staff 10 Travel Reservations…" at bounding box center [554, 265] width 656 height 531
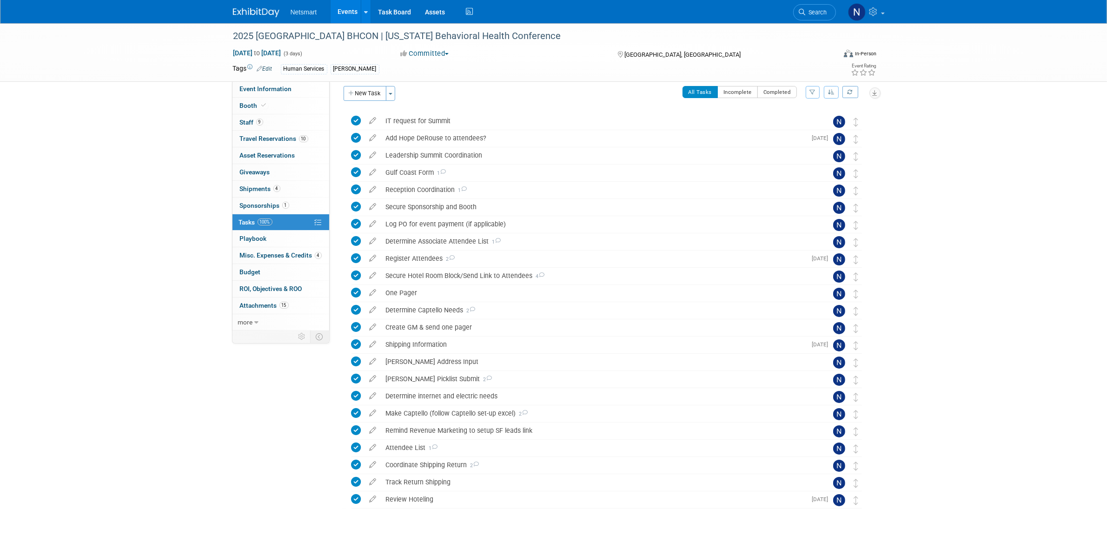
scroll to position [0, 0]
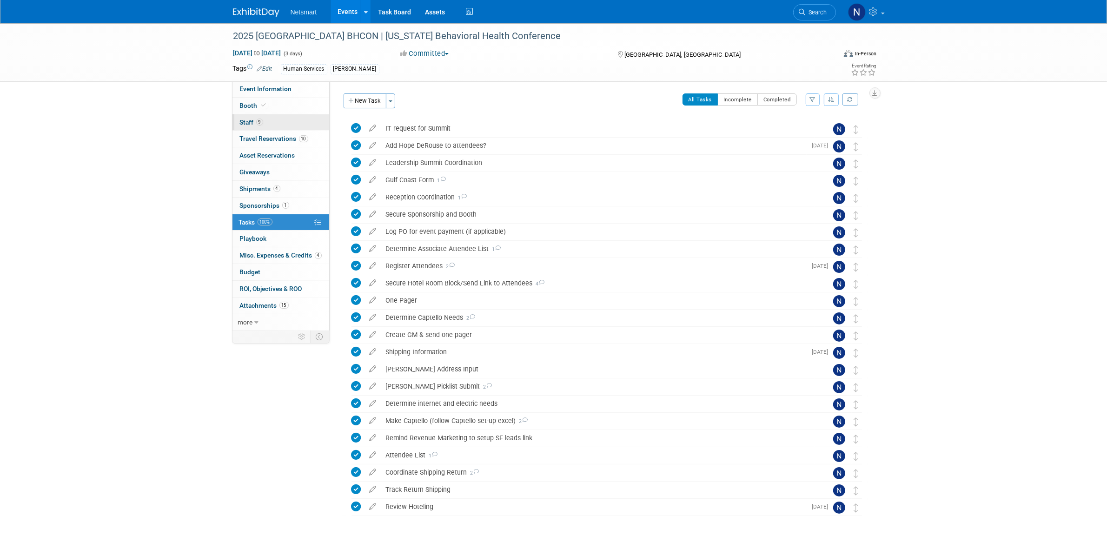
click at [268, 119] on link "9 Staff 9" at bounding box center [280, 122] width 97 height 16
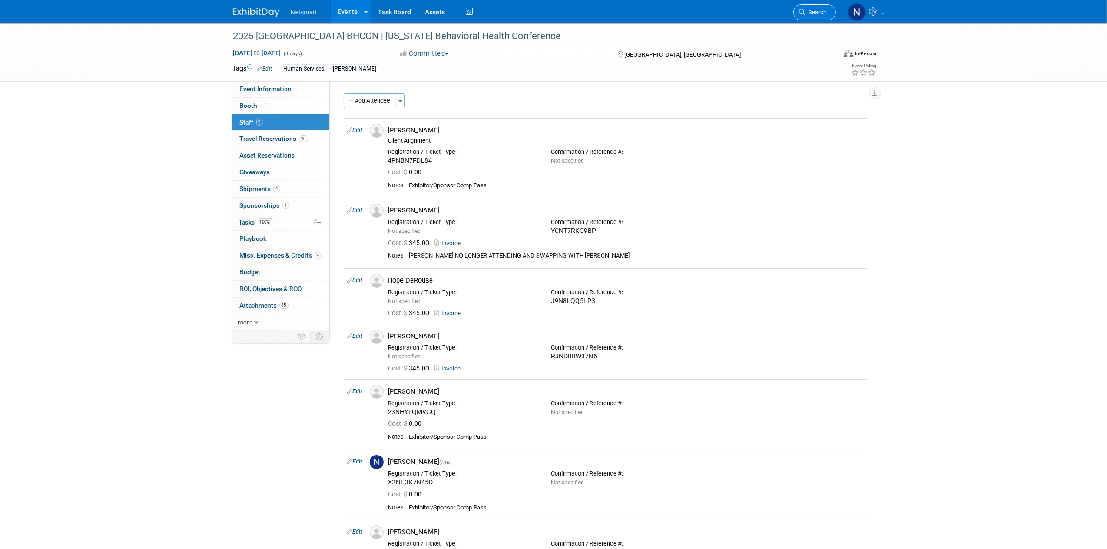
click at [816, 14] on span "Search" at bounding box center [816, 12] width 21 height 7
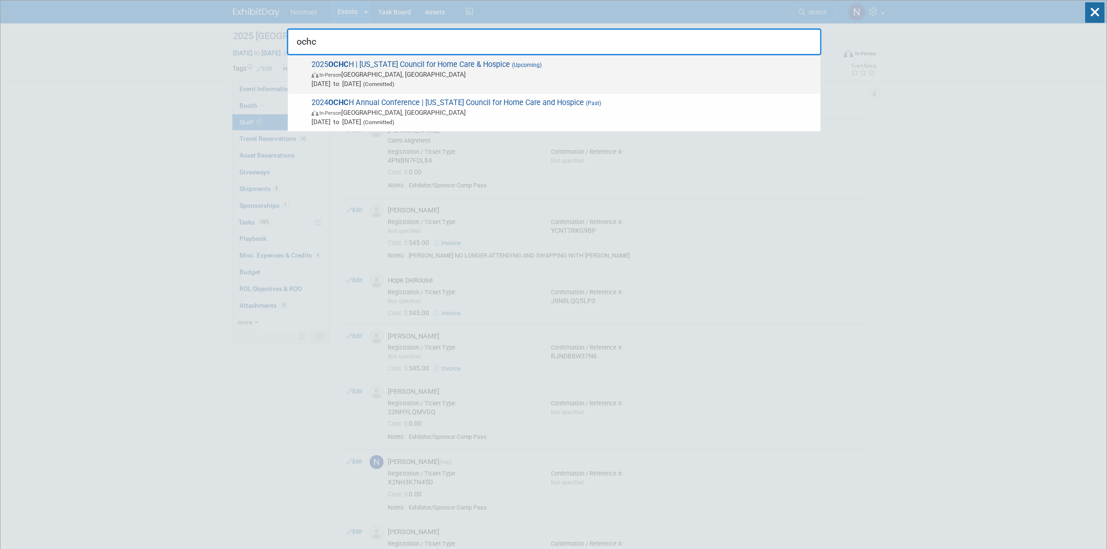
type input "ochc"
click at [522, 63] on span "(Upcoming)" at bounding box center [526, 65] width 32 height 7
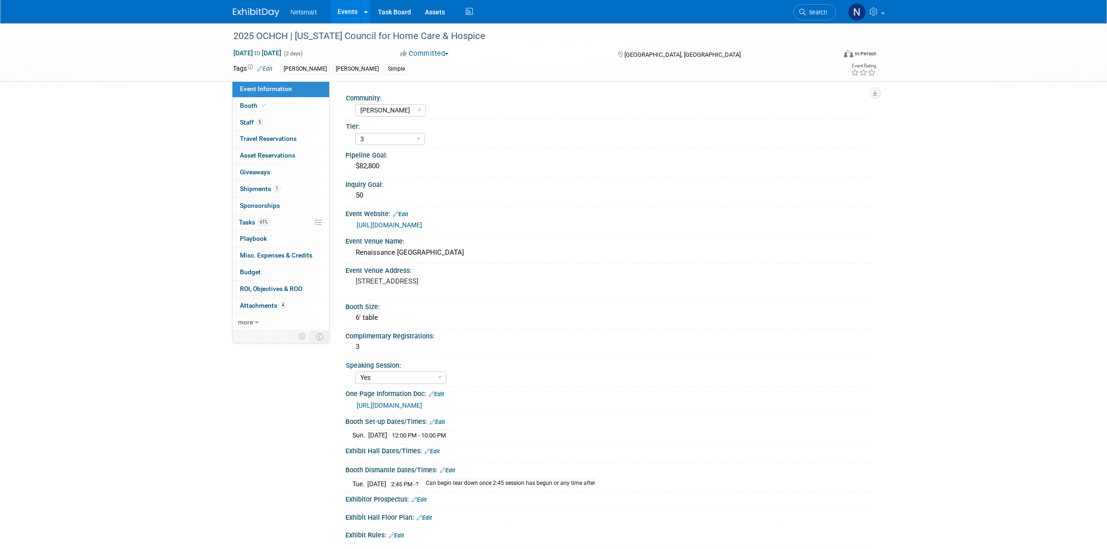
select select "[PERSON_NAME]"
select select "3"
select select "Yes"
click at [269, 226] on span "Tasks 61%" at bounding box center [254, 222] width 31 height 7
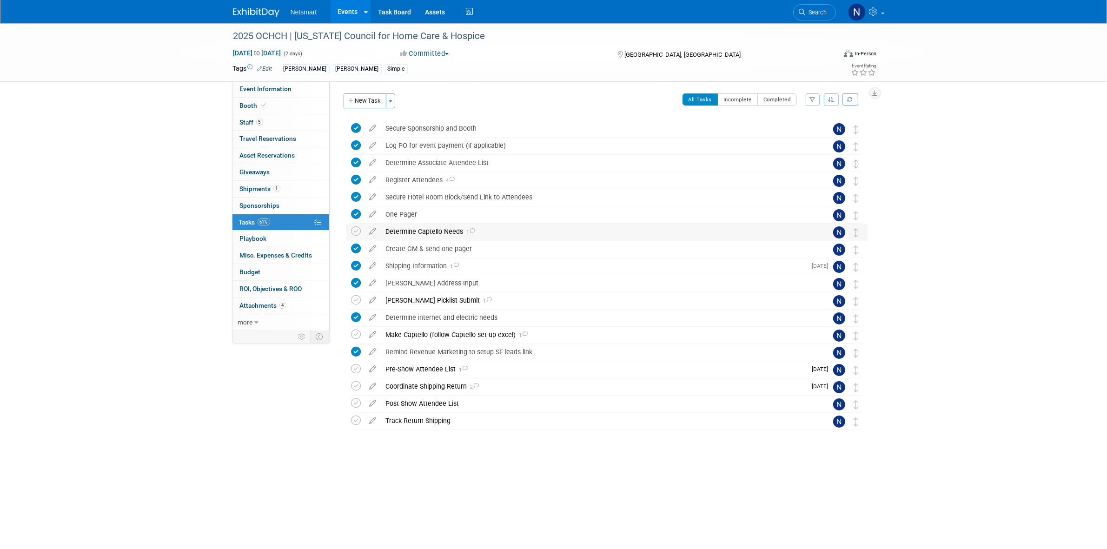
click at [426, 232] on div "Determine Captello Needs 1" at bounding box center [597, 232] width 433 height 16
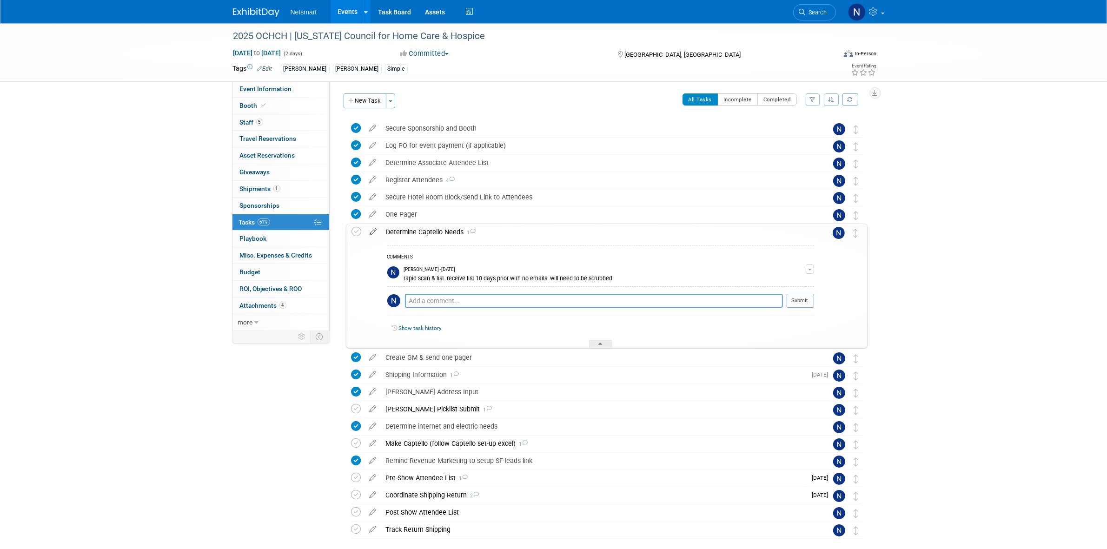
click at [373, 233] on icon at bounding box center [373, 230] width 16 height 12
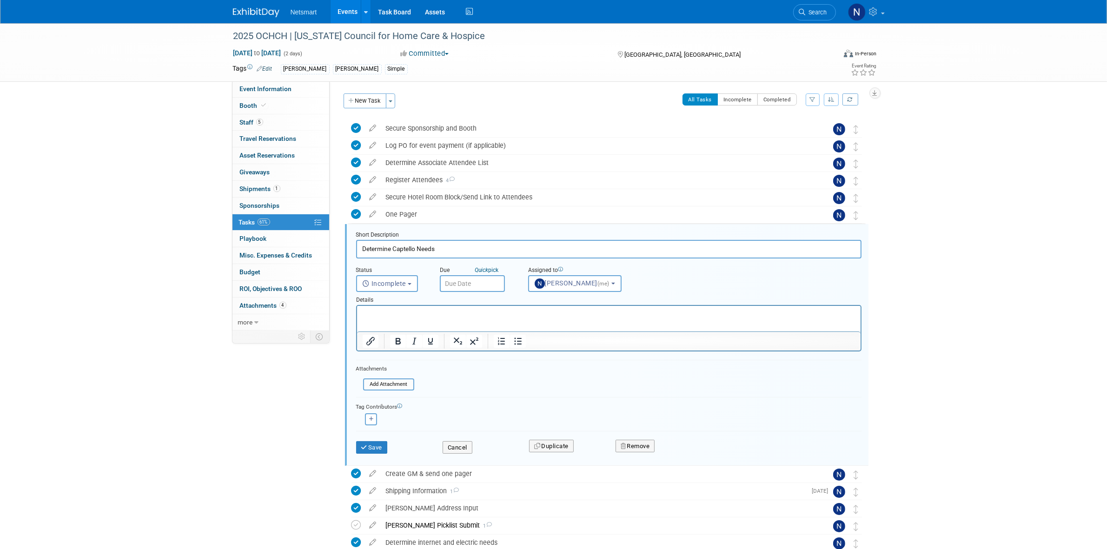
scroll to position [89, 0]
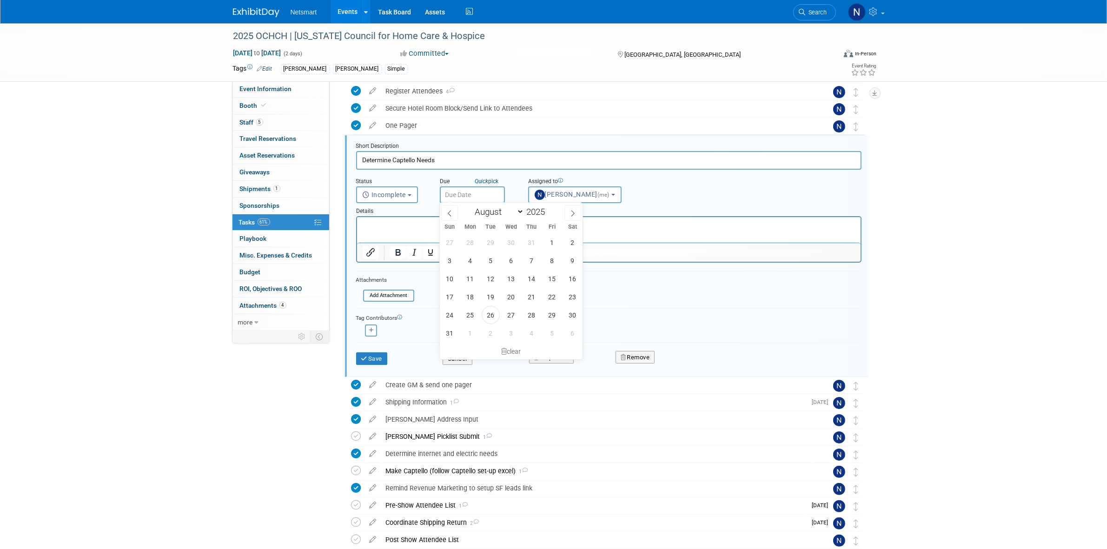
click at [452, 189] on input "text" at bounding box center [472, 194] width 65 height 17
click at [575, 212] on icon at bounding box center [573, 213] width 7 height 7
select select "8"
click at [536, 242] on span "4" at bounding box center [532, 242] width 18 height 18
type input "[DATE]"
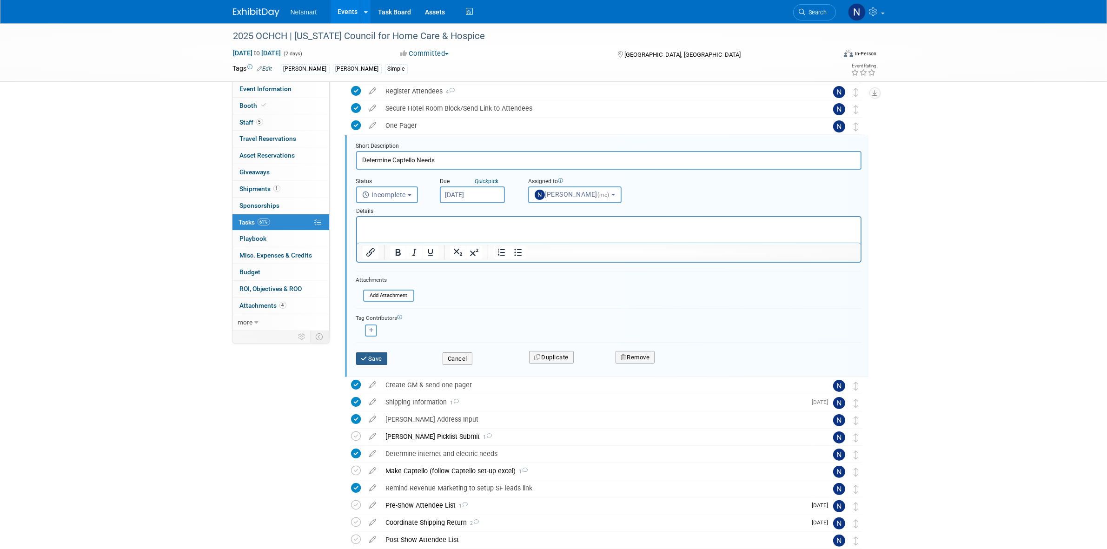
click at [378, 358] on button "Save" at bounding box center [372, 358] width 32 height 13
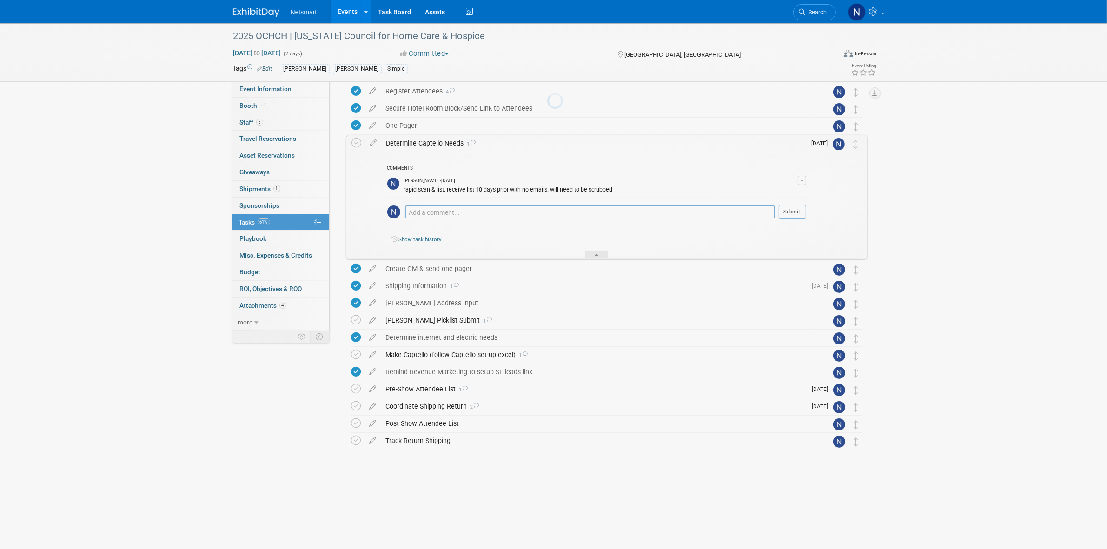
scroll to position [46, 0]
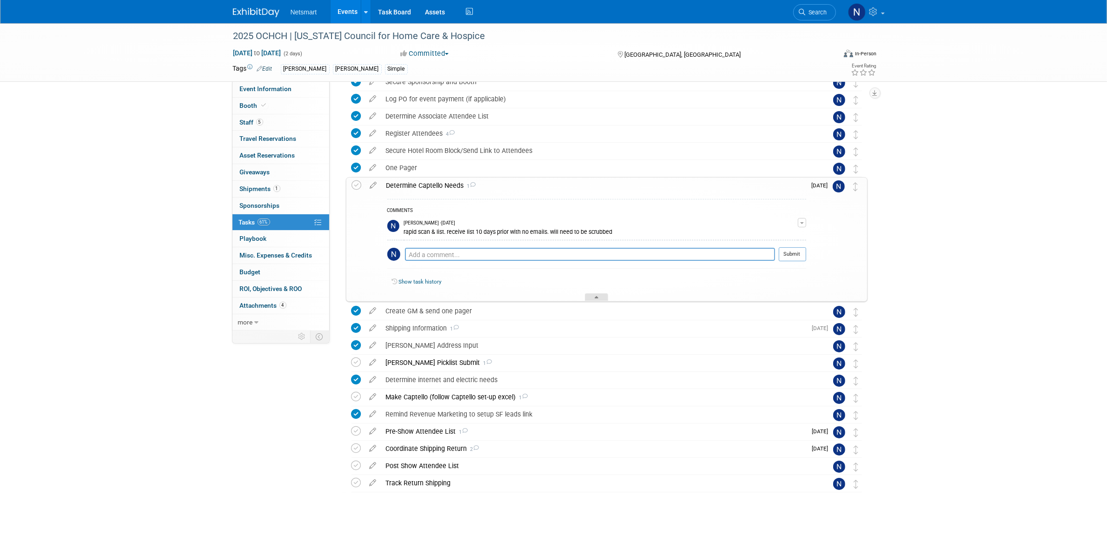
click at [595, 300] on div at bounding box center [596, 297] width 23 height 8
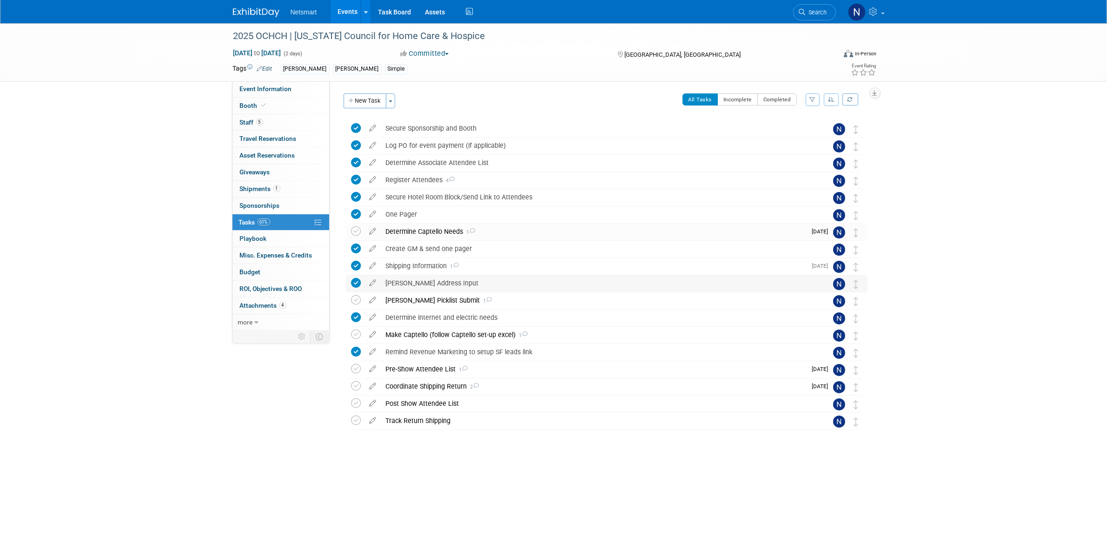
scroll to position [0, 0]
click at [426, 231] on div "Determine Captello Needs 1" at bounding box center [593, 232] width 425 height 16
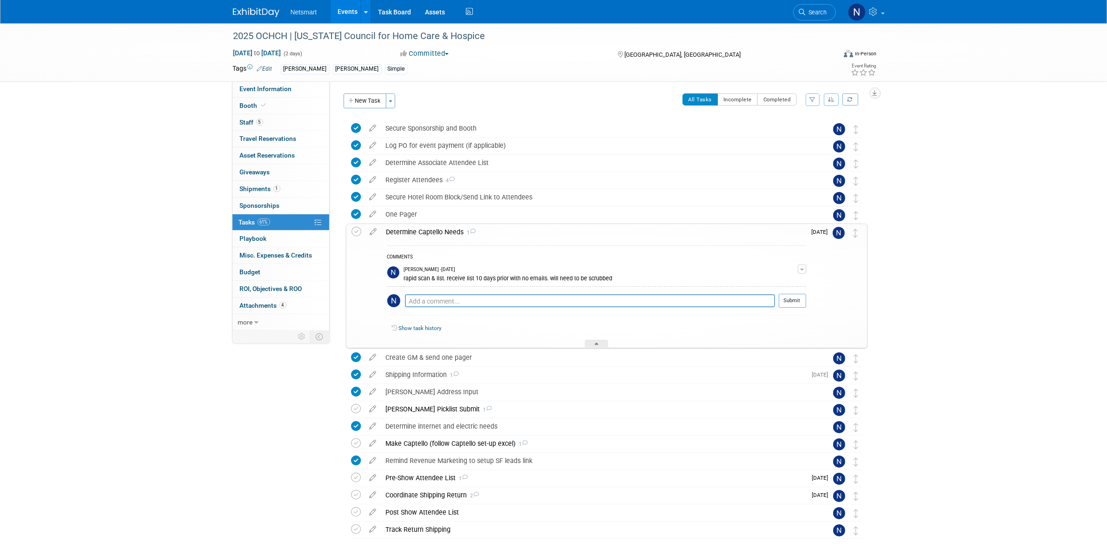
click at [426, 231] on div "Determine Captello Needs 1" at bounding box center [594, 232] width 425 height 16
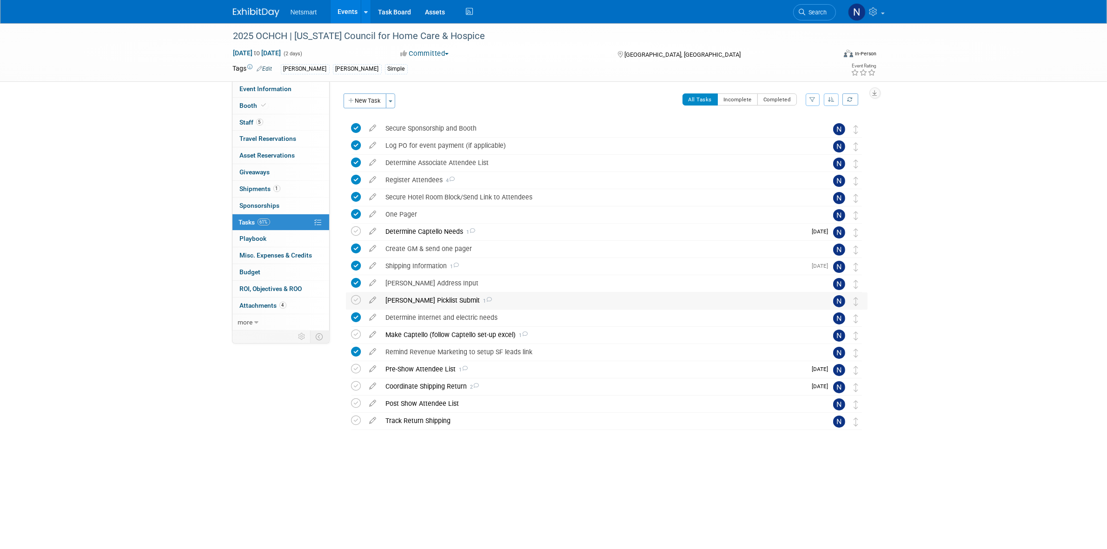
click at [408, 296] on div "[PERSON_NAME] Picklist Submit 1" at bounding box center [597, 300] width 433 height 16
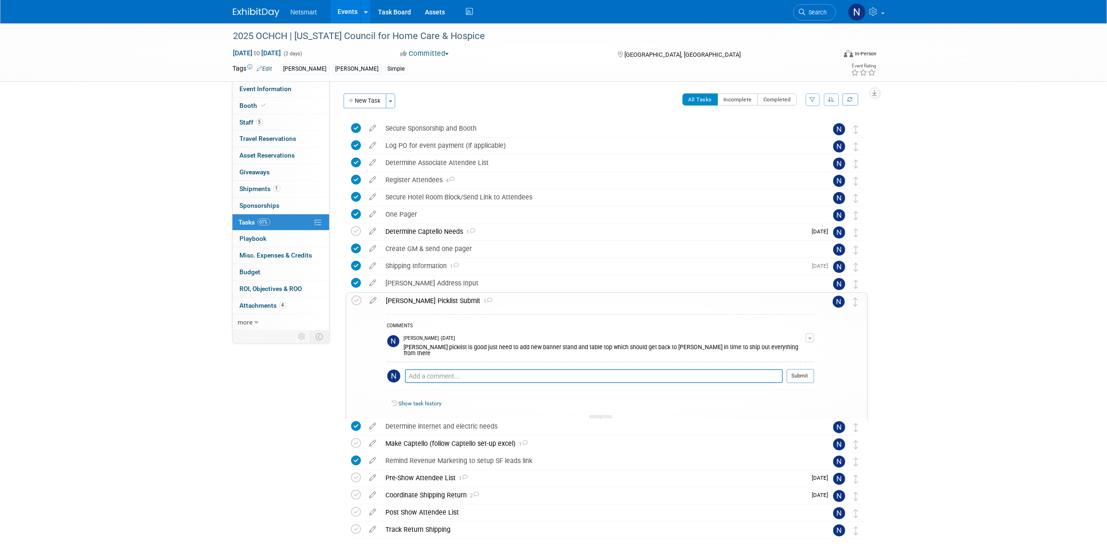
click at [408, 296] on div "[PERSON_NAME] Picklist Submit 1" at bounding box center [598, 301] width 432 height 16
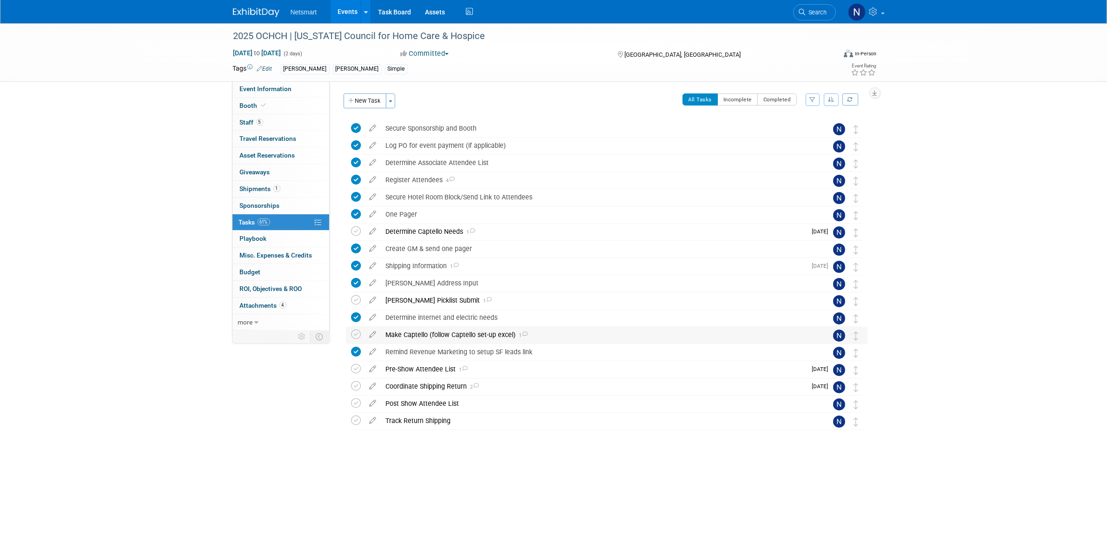
click at [408, 335] on div "Make Captello (follow Captello set-up excel) 1" at bounding box center [597, 335] width 433 height 16
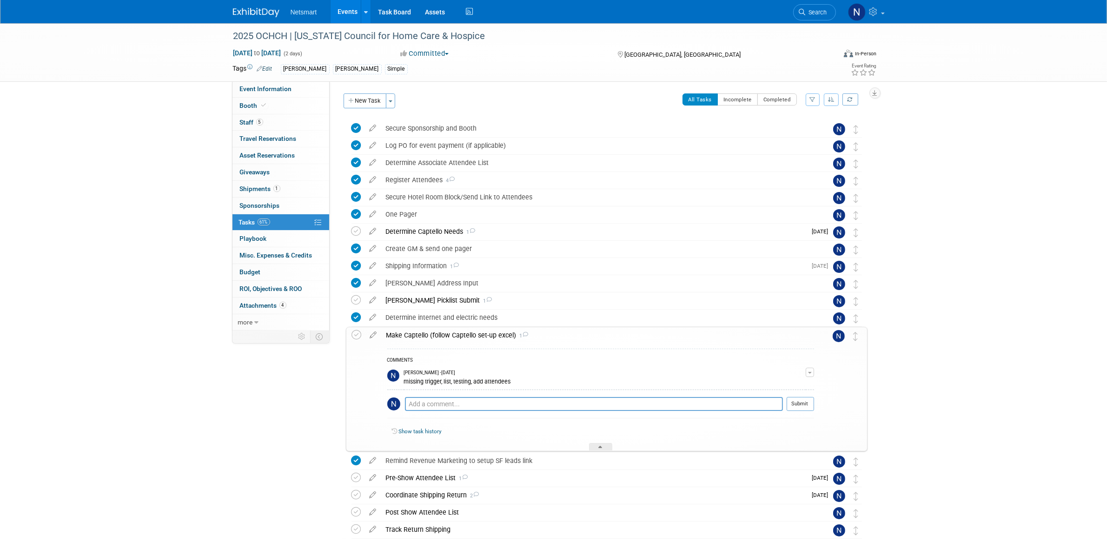
click at [408, 335] on div "Make Captello (follow Captello set-up excel) 1" at bounding box center [598, 335] width 432 height 16
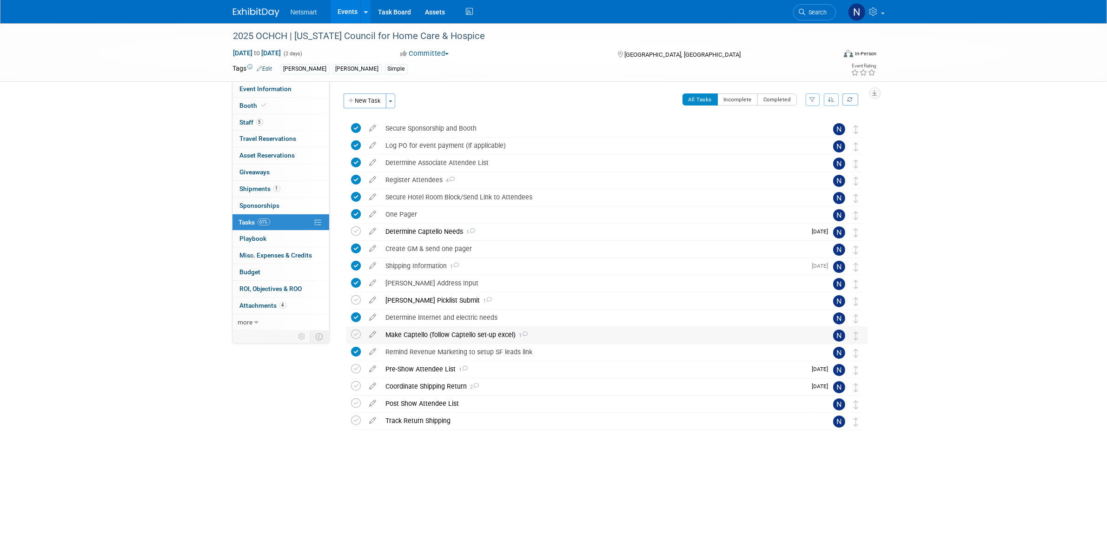
click at [408, 335] on div "Make Captello (follow Captello set-up excel) 1" at bounding box center [597, 335] width 433 height 16
